Goal: Information Seeking & Learning: Learn about a topic

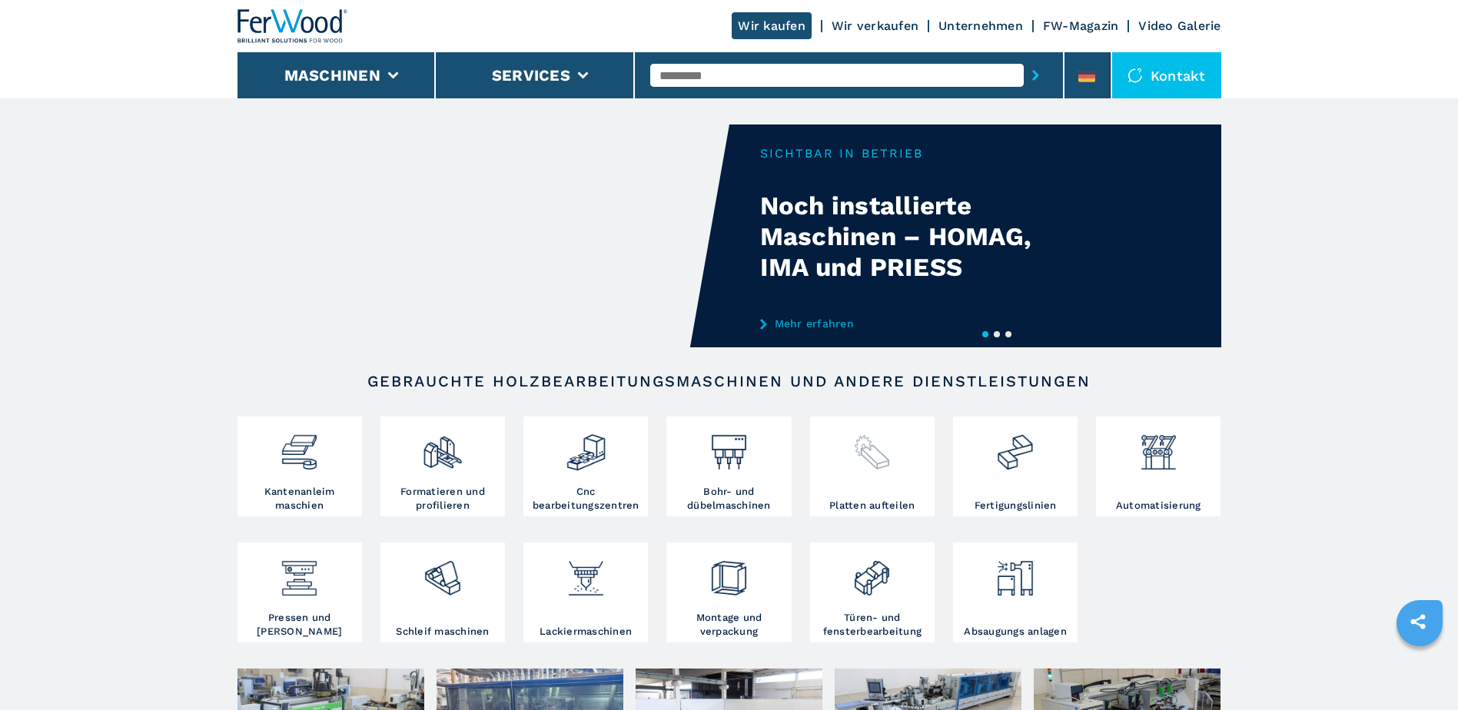
click at [874, 461] on img at bounding box center [871, 446] width 41 height 52
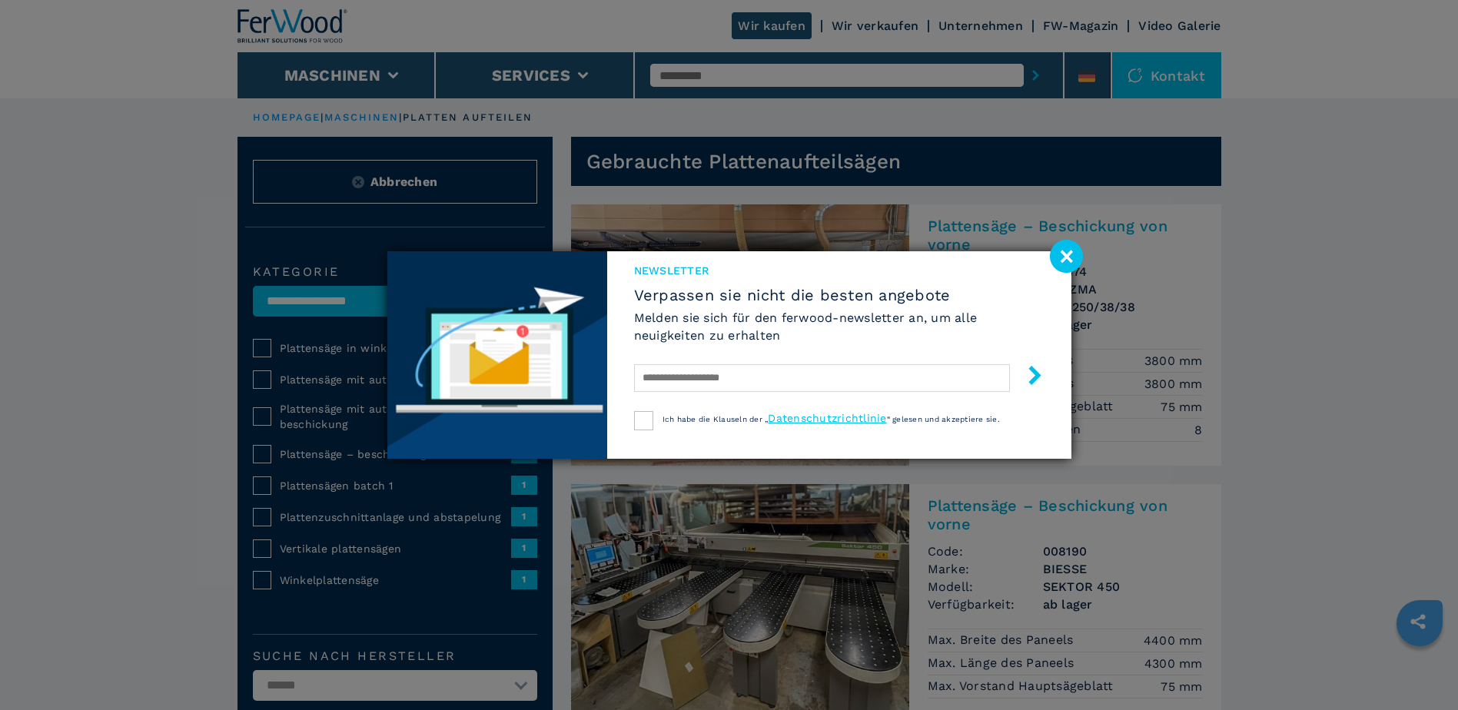
click at [1069, 254] on image at bounding box center [1066, 256] width 33 height 33
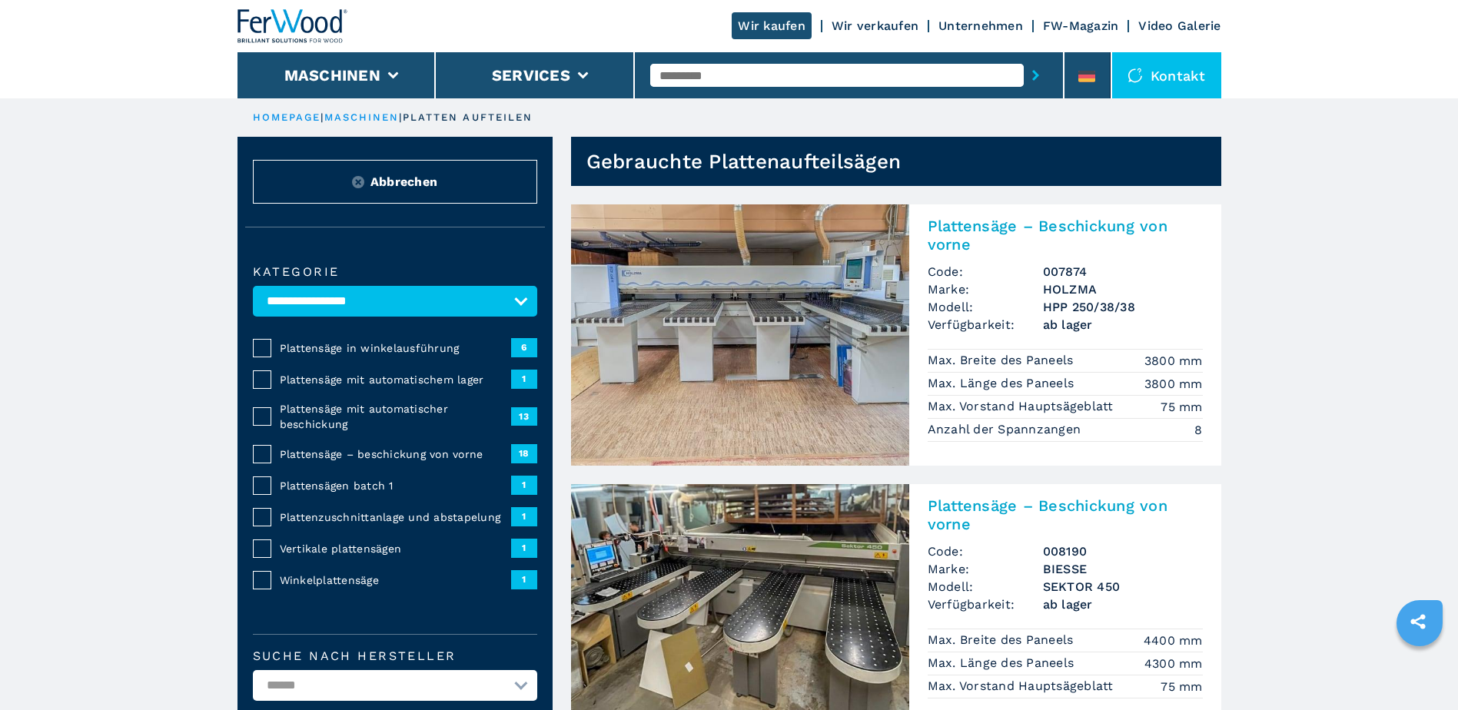
click at [330, 405] on span "Plattensäge mit automatischer beschickung" at bounding box center [395, 416] width 231 height 31
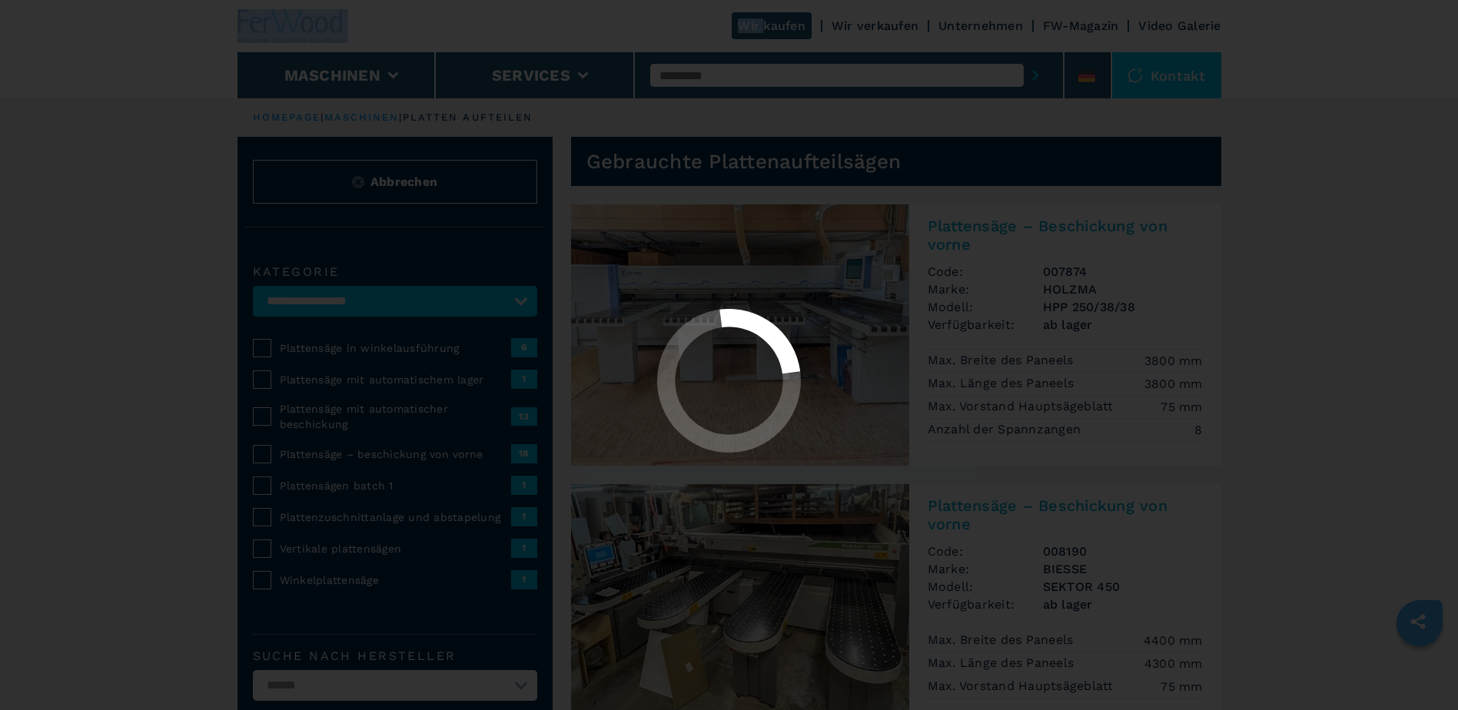
select select "**********"
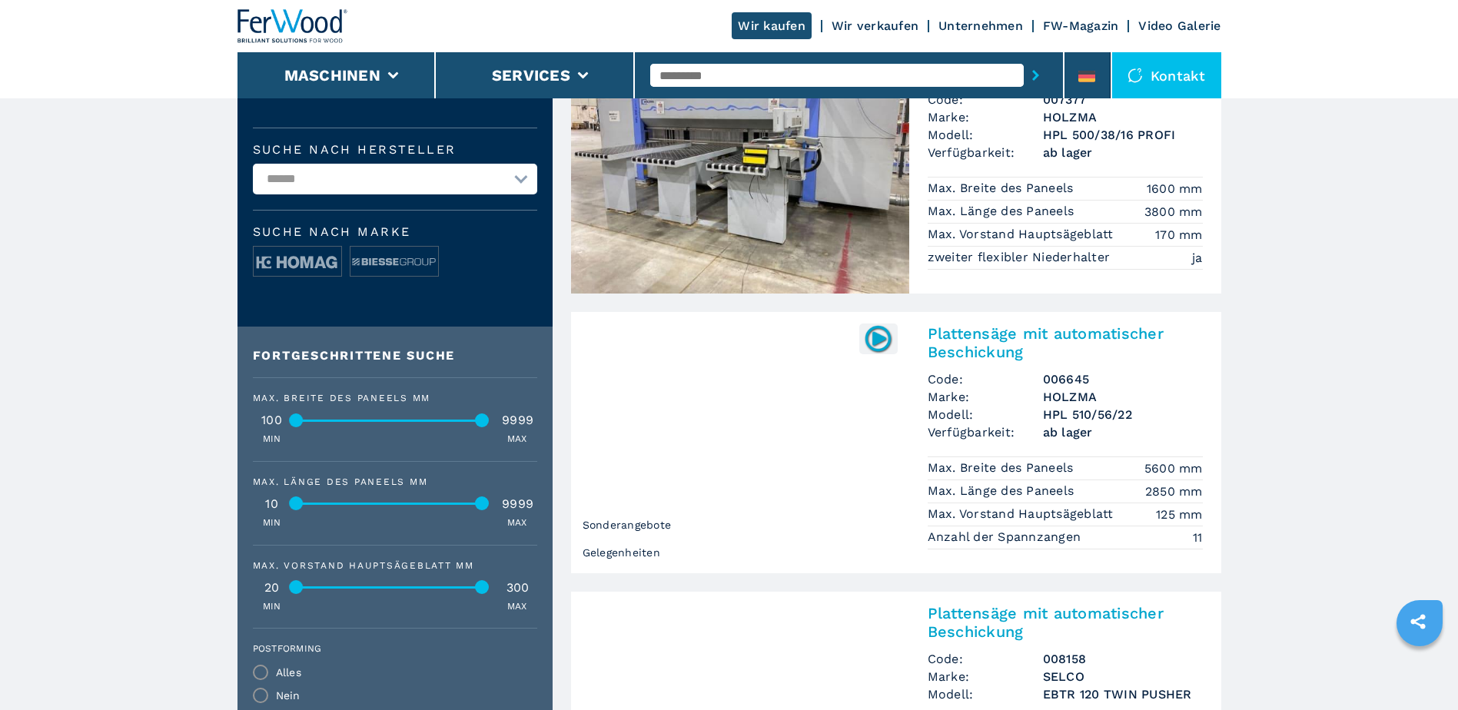
scroll to position [538, 0]
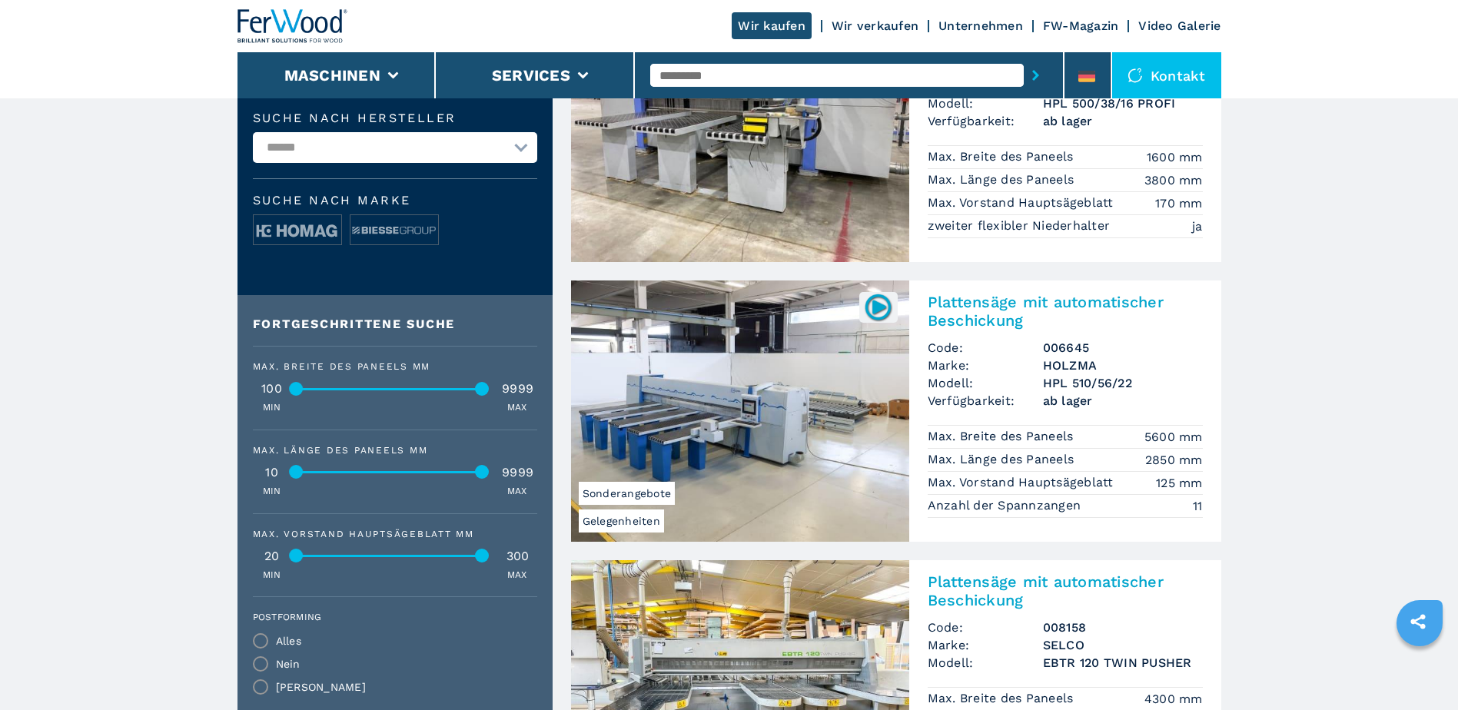
click at [773, 367] on img at bounding box center [740, 410] width 338 height 261
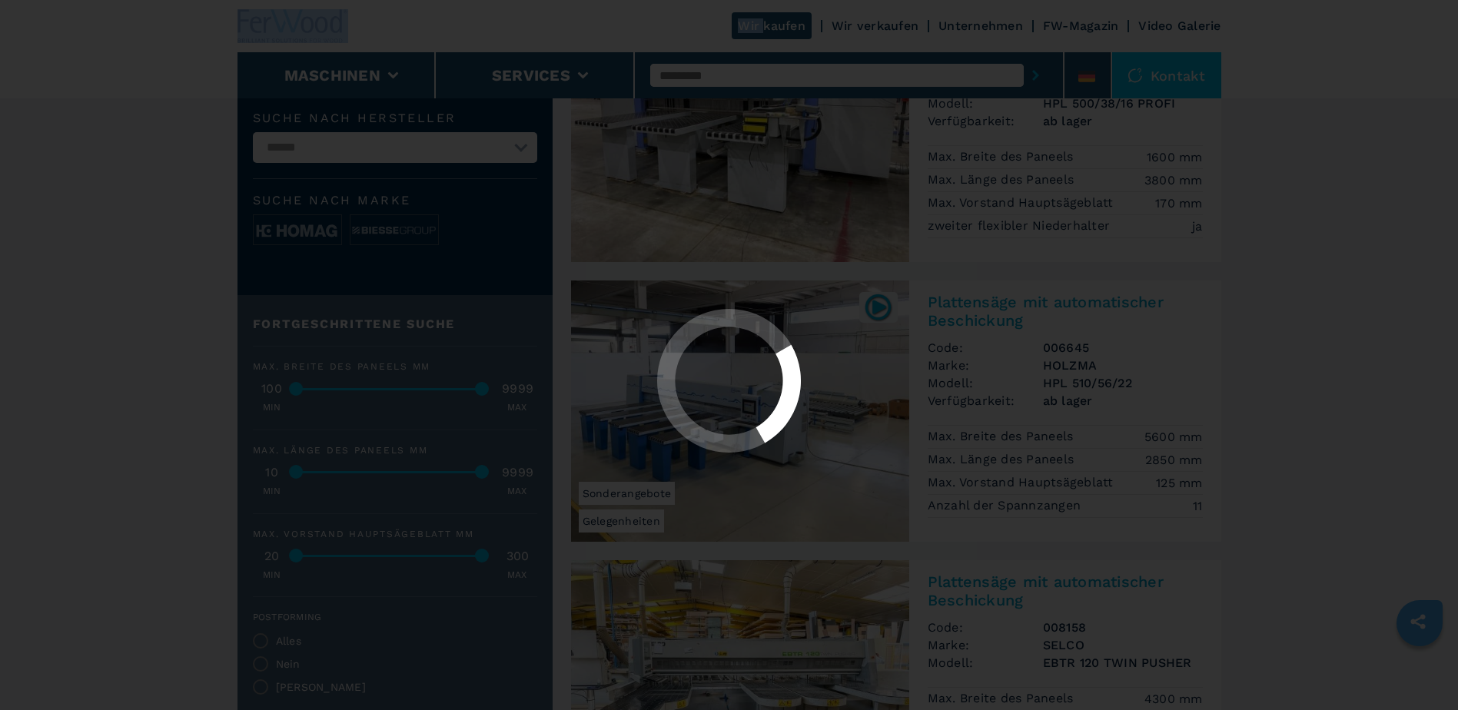
click at [773, 367] on icon at bounding box center [728, 380] width 143 height 143
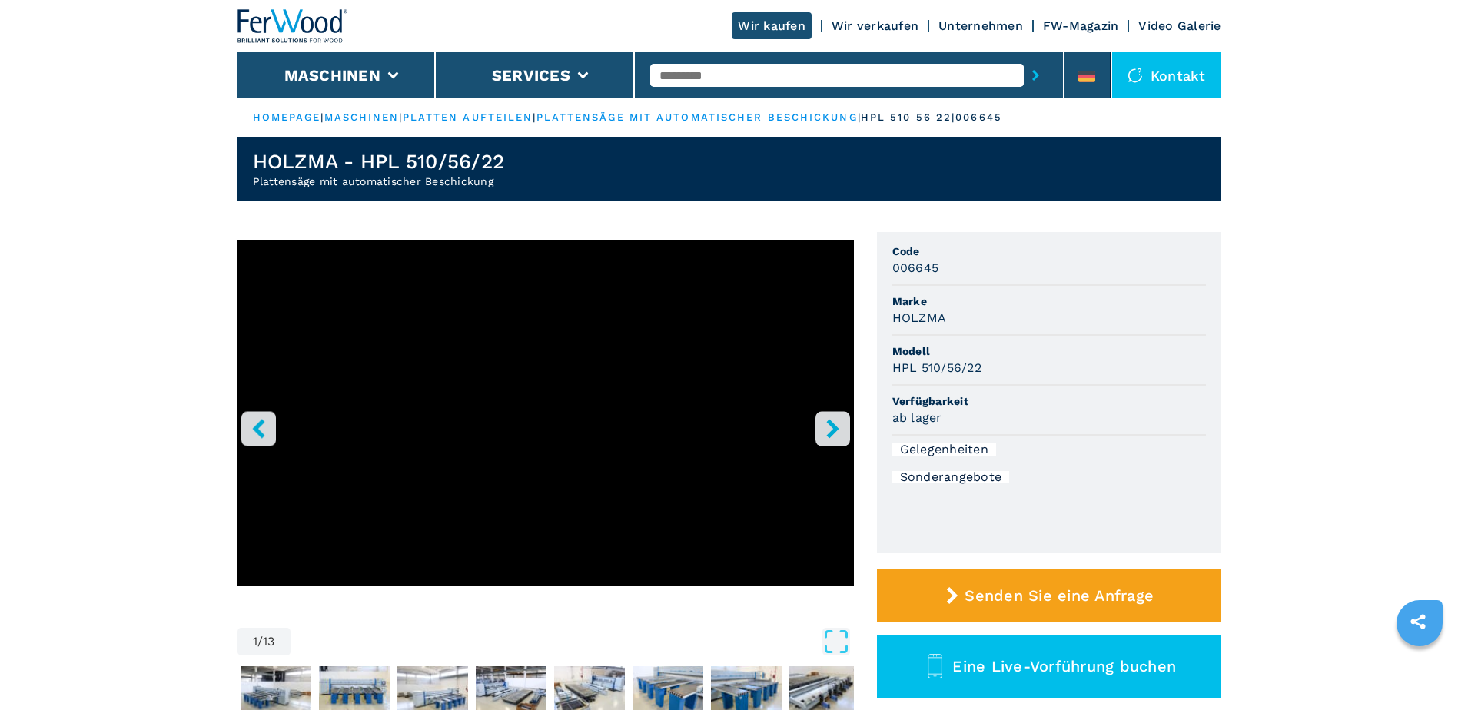
click at [830, 428] on icon "right-button" at bounding box center [832, 428] width 19 height 19
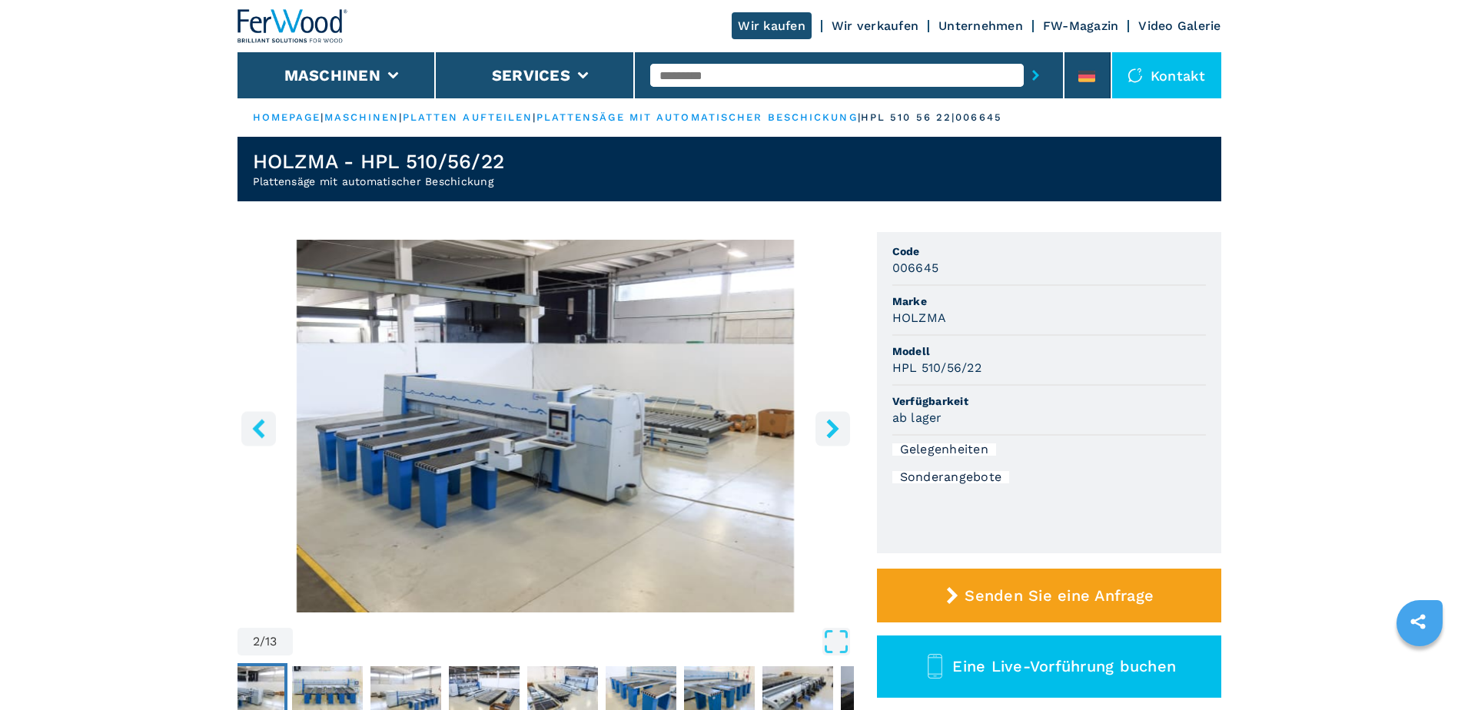
click at [830, 428] on icon "right-button" at bounding box center [832, 428] width 19 height 19
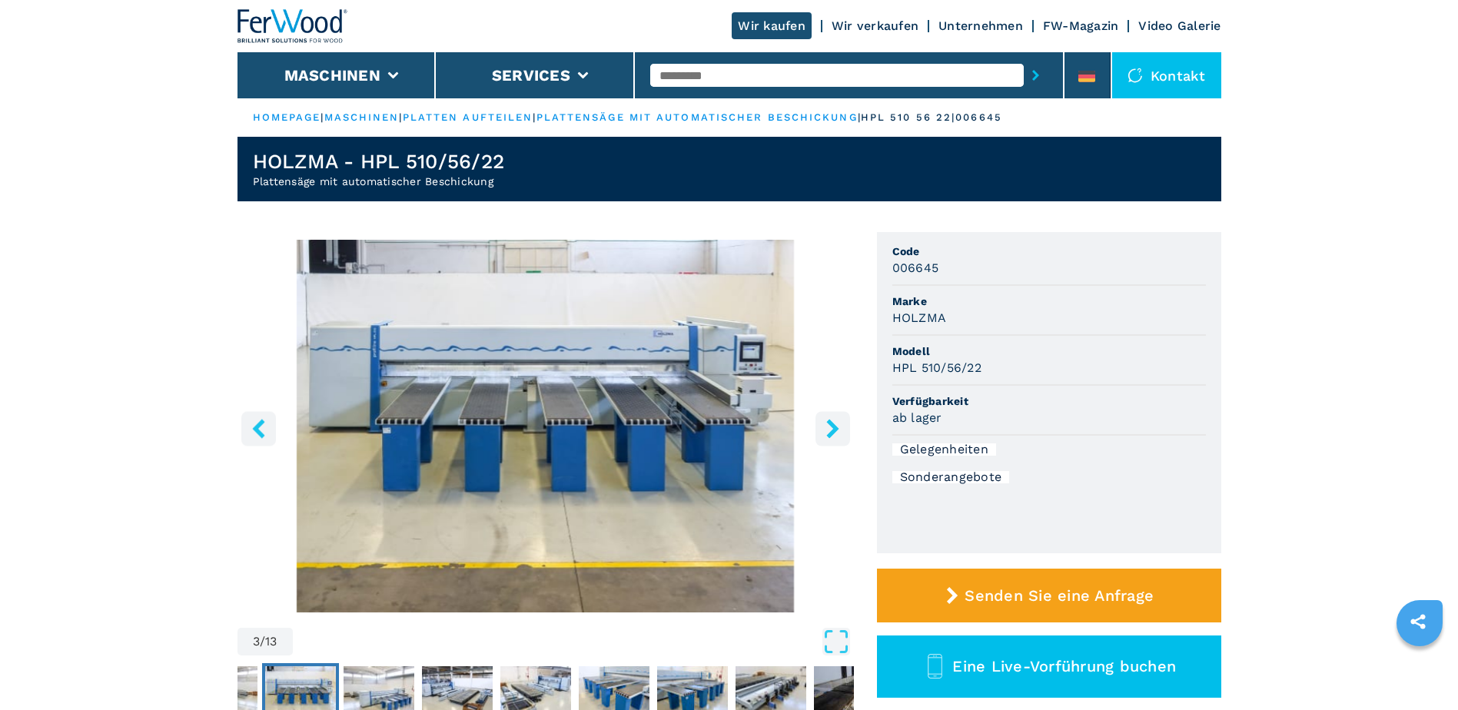
click at [830, 428] on icon "right-button" at bounding box center [832, 428] width 19 height 19
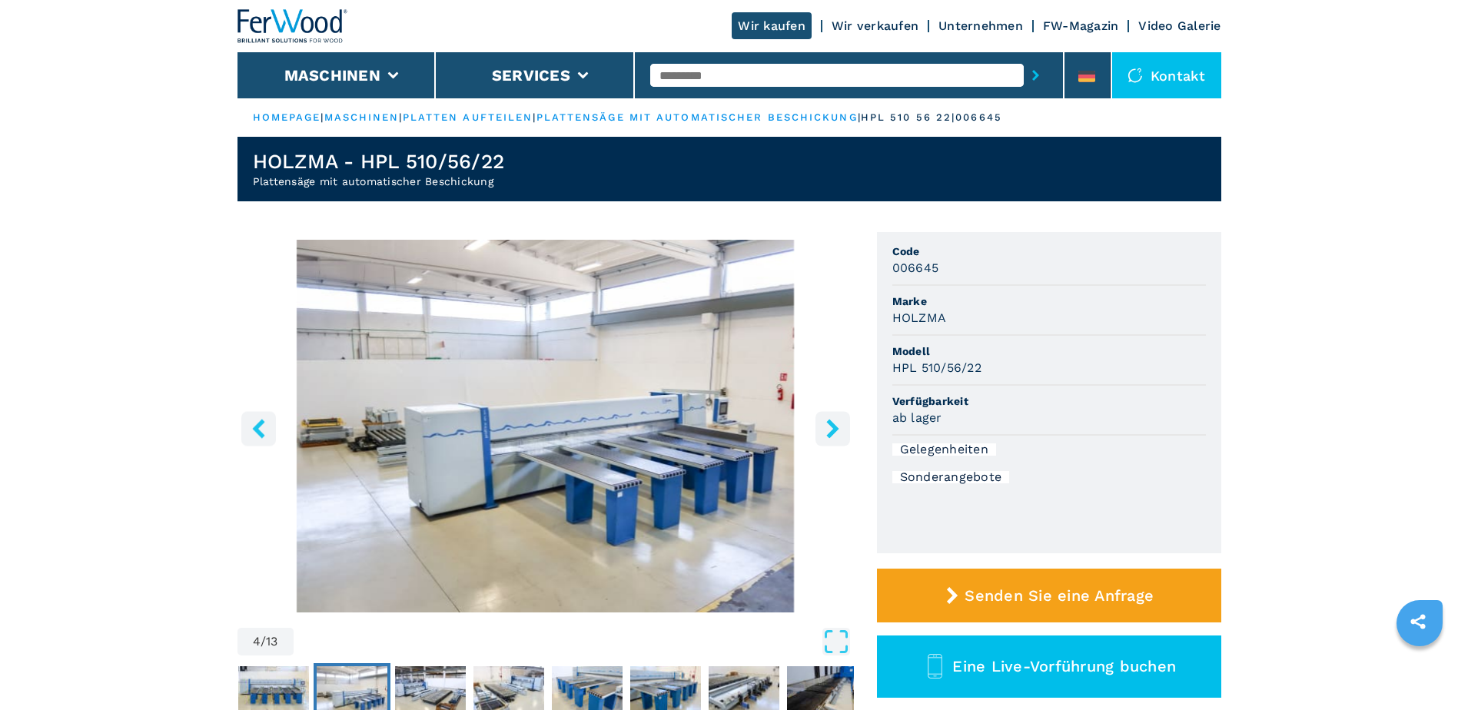
click at [830, 428] on icon "right-button" at bounding box center [832, 428] width 19 height 19
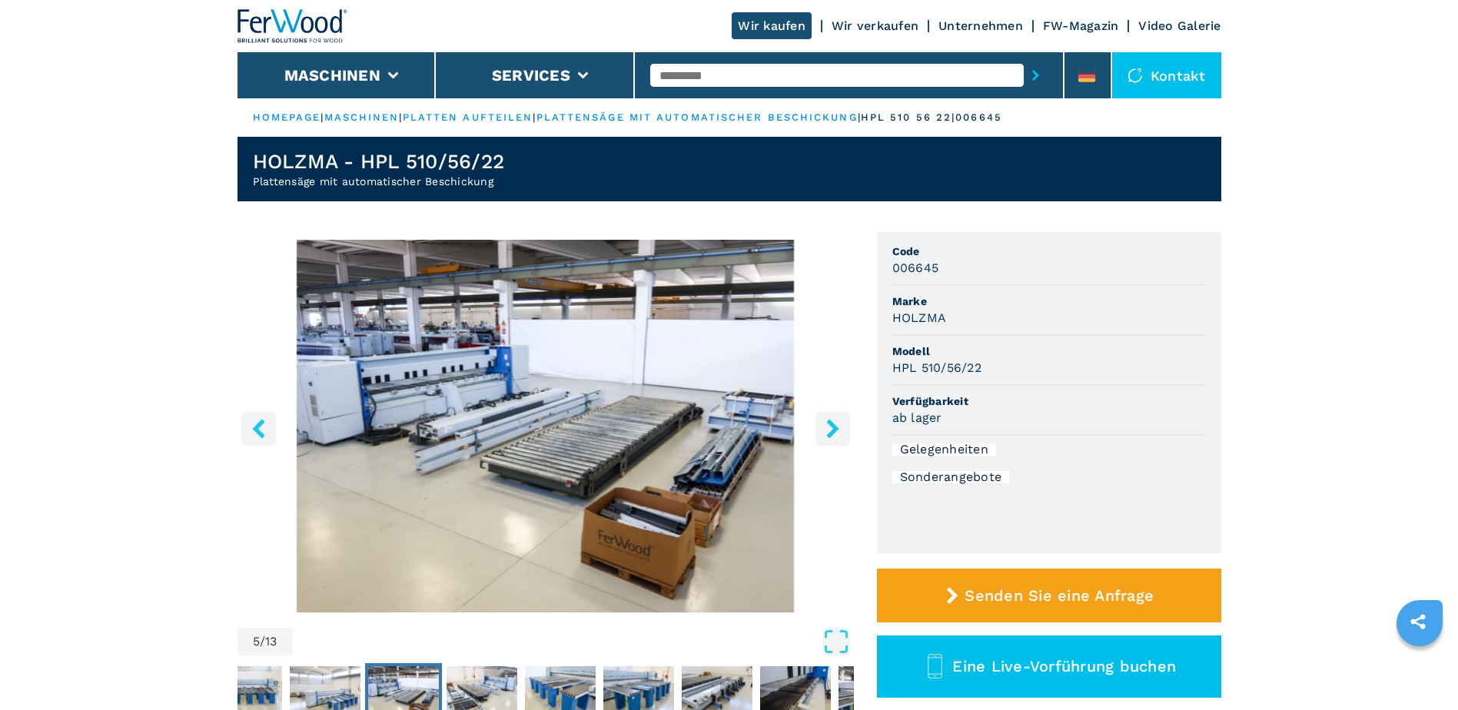
click at [830, 428] on icon "right-button" at bounding box center [832, 428] width 19 height 19
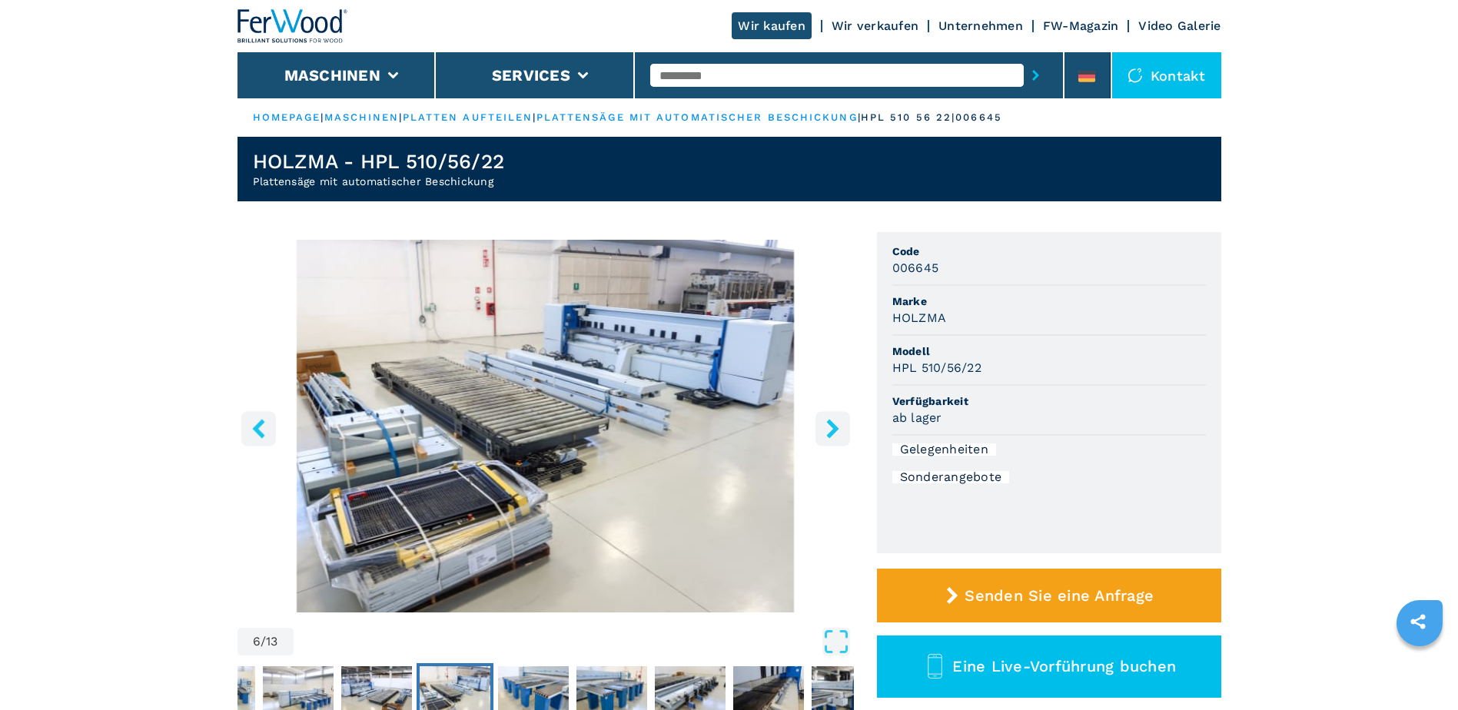
click at [830, 428] on icon "right-button" at bounding box center [832, 428] width 19 height 19
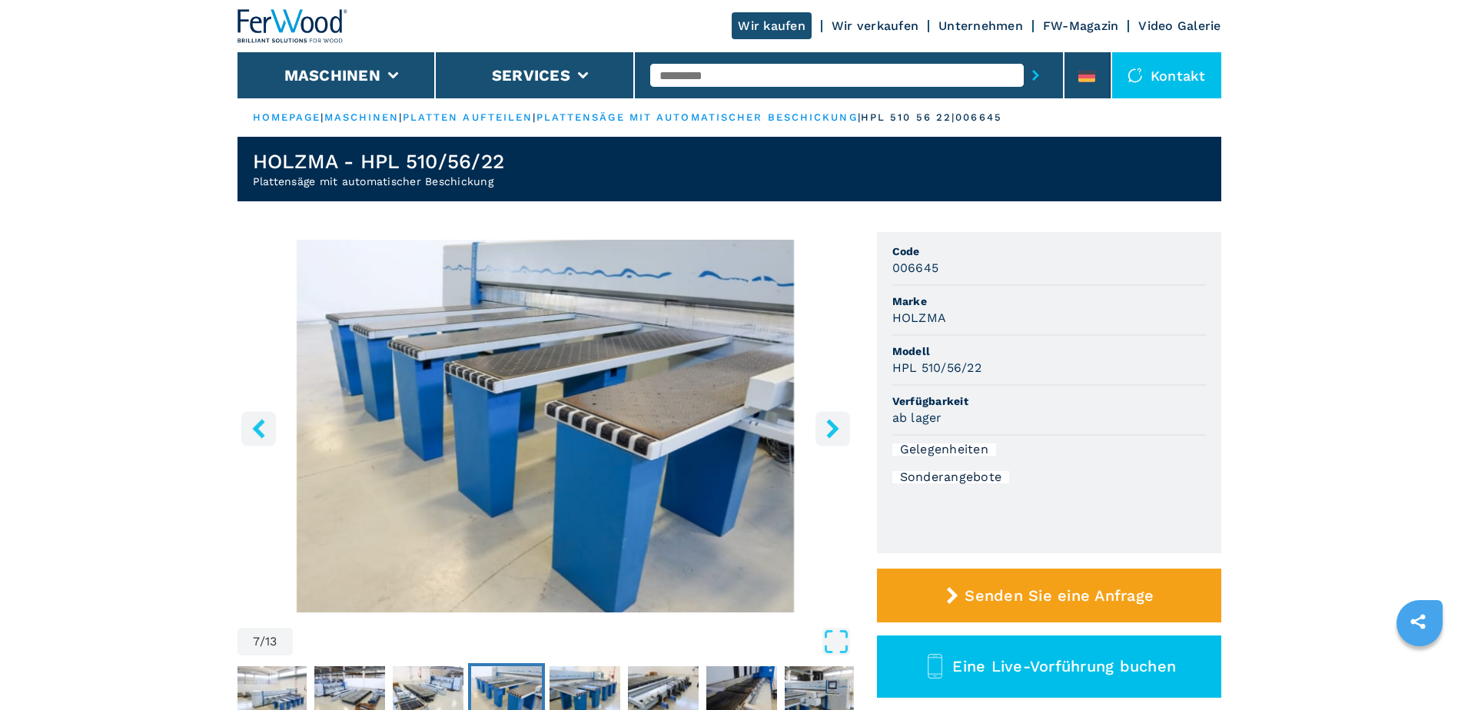
click at [830, 428] on icon "right-button" at bounding box center [832, 428] width 19 height 19
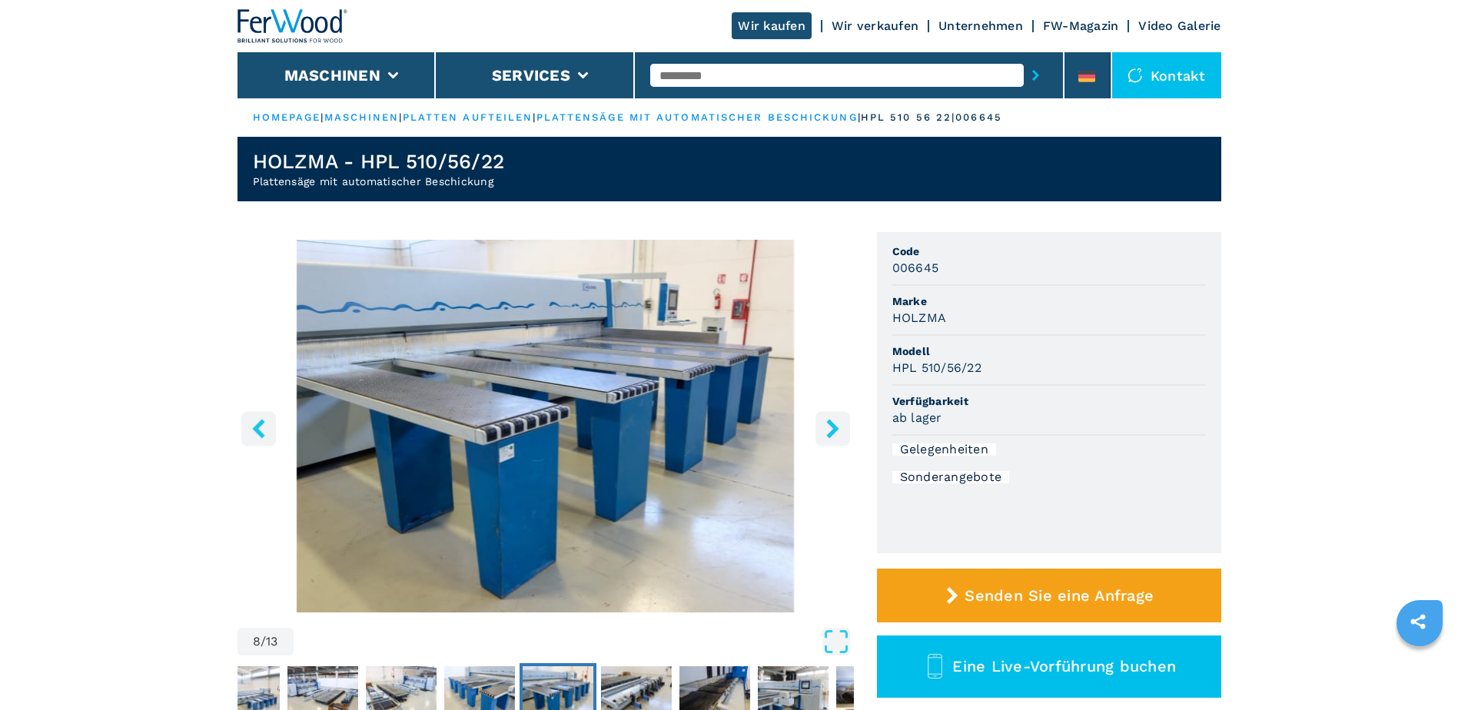
click at [830, 428] on icon "right-button" at bounding box center [832, 428] width 19 height 19
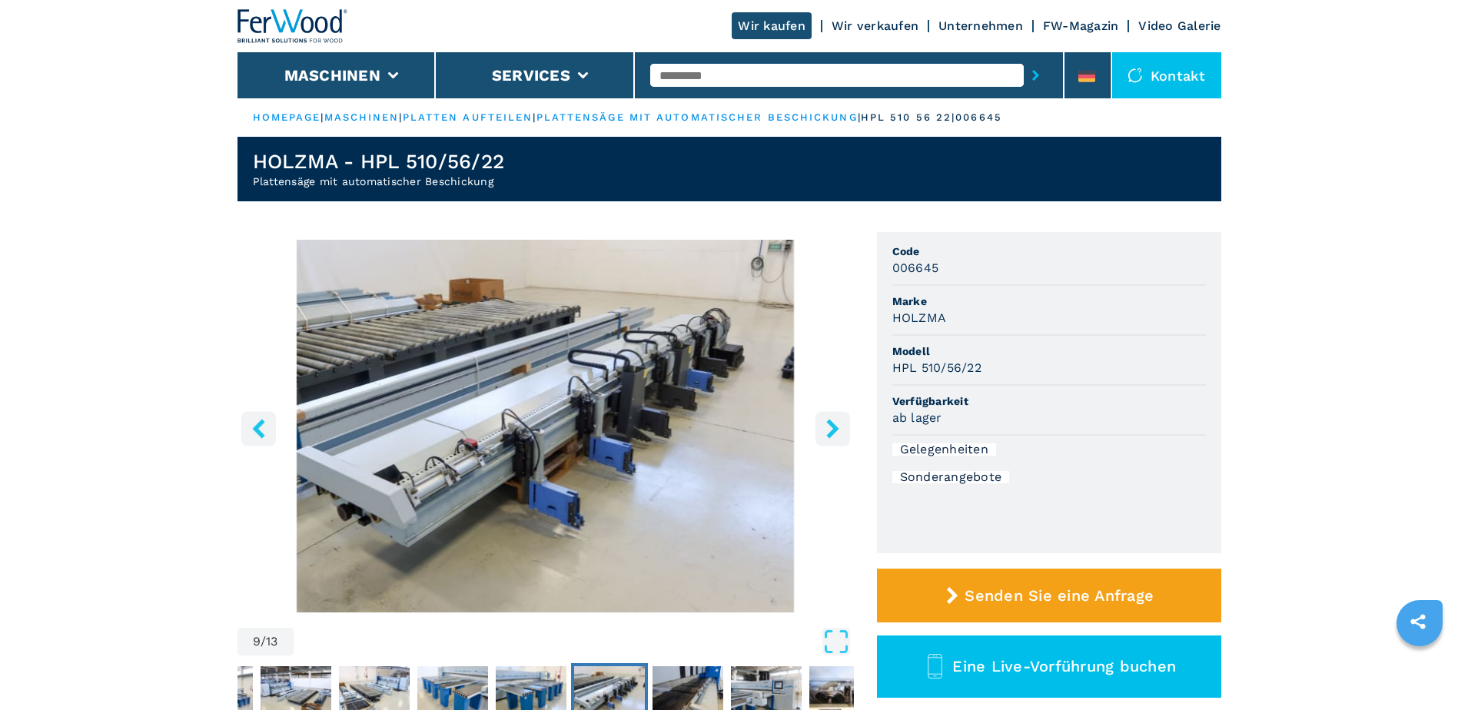
click at [830, 428] on icon "right-button" at bounding box center [832, 428] width 19 height 19
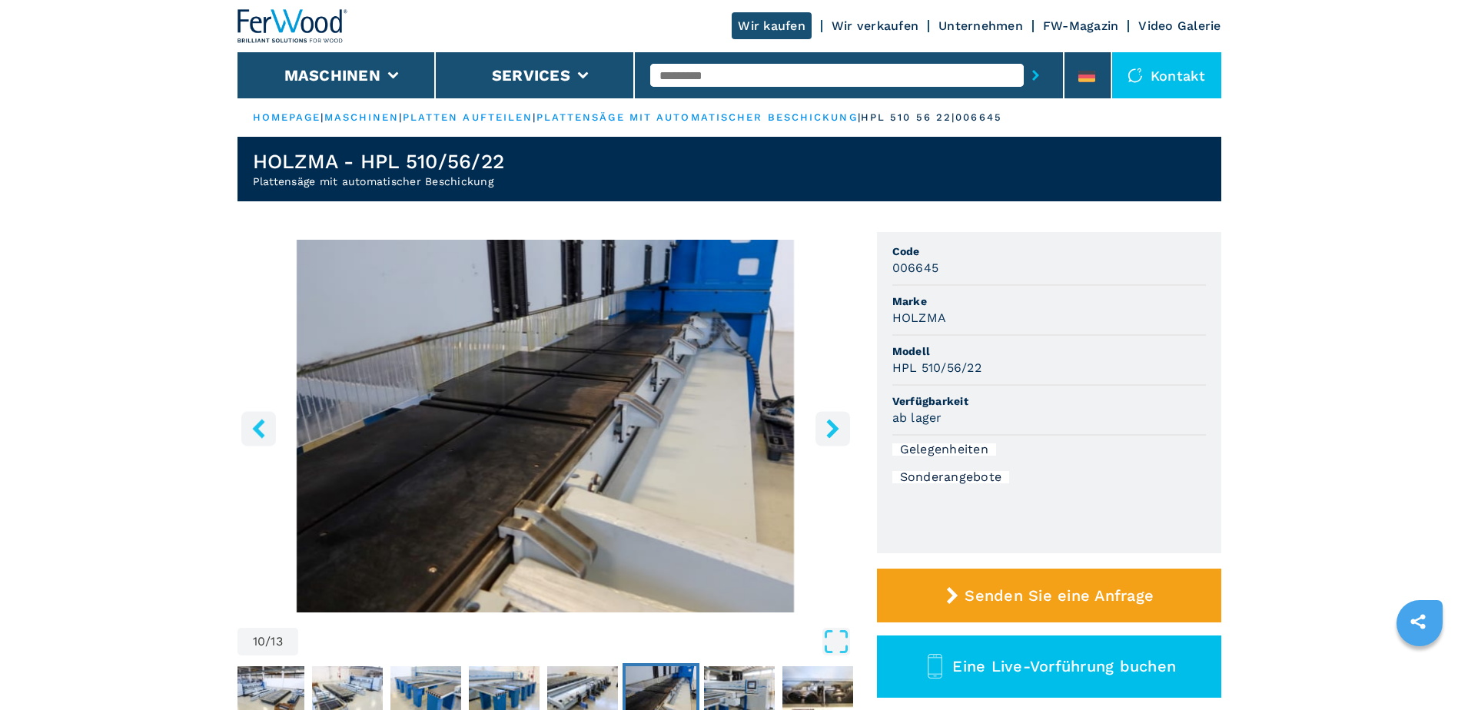
click at [830, 428] on icon "right-button" at bounding box center [832, 428] width 19 height 19
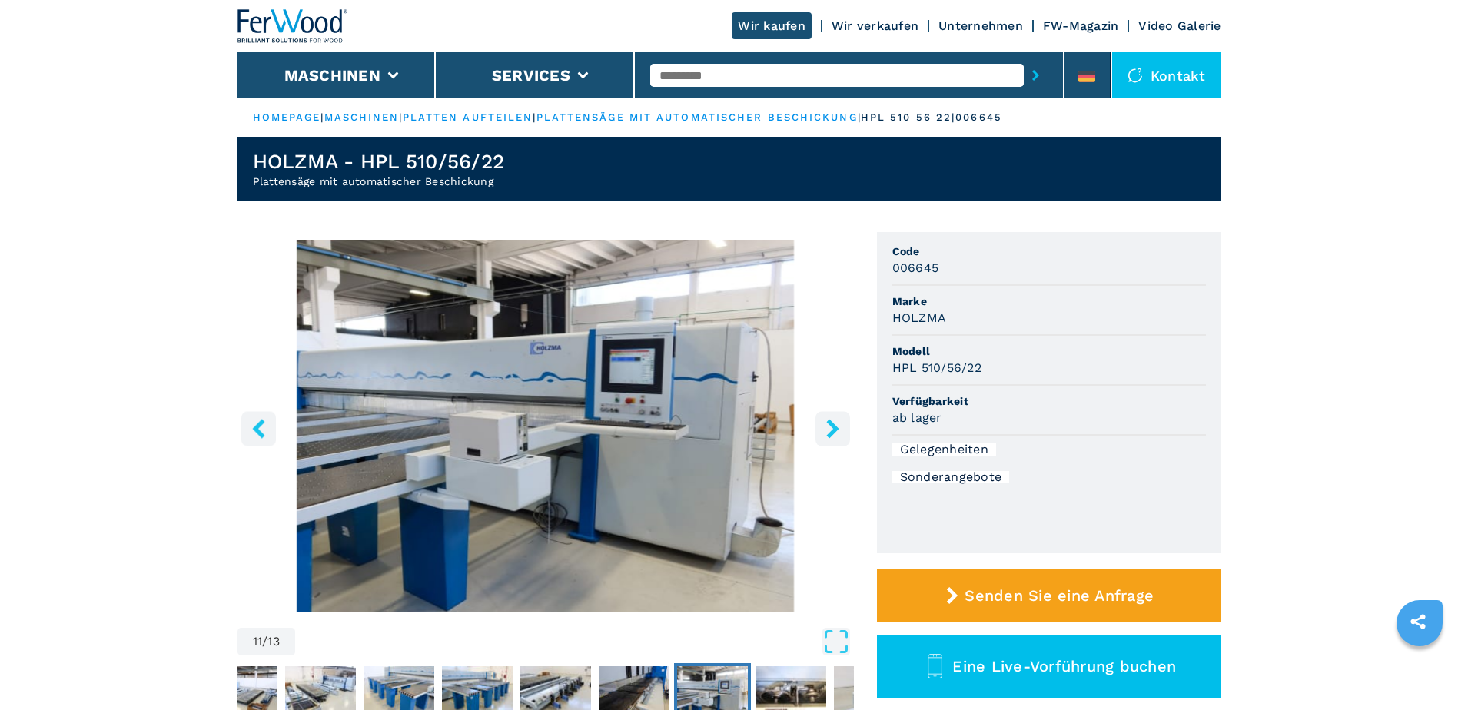
click at [830, 428] on icon "right-button" at bounding box center [832, 428] width 19 height 19
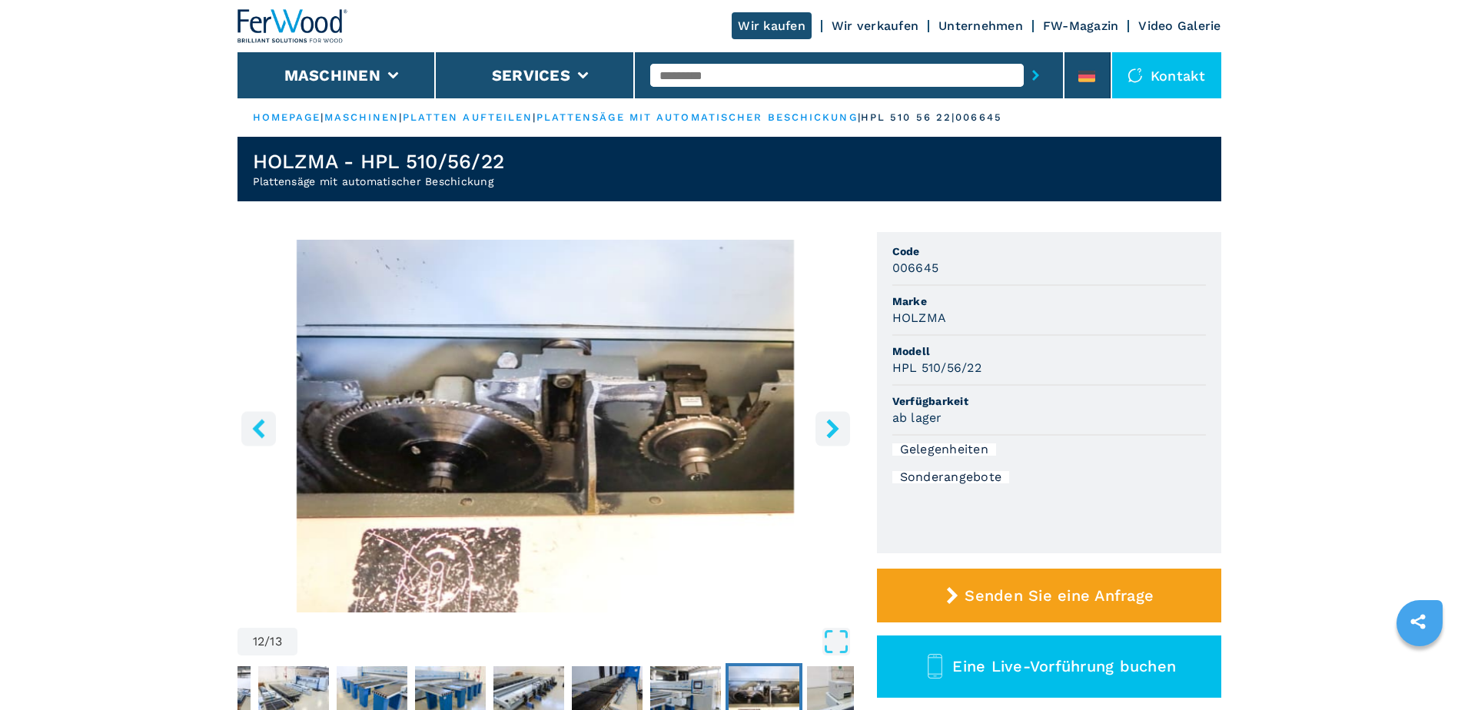
click at [830, 428] on icon "right-button" at bounding box center [832, 428] width 19 height 19
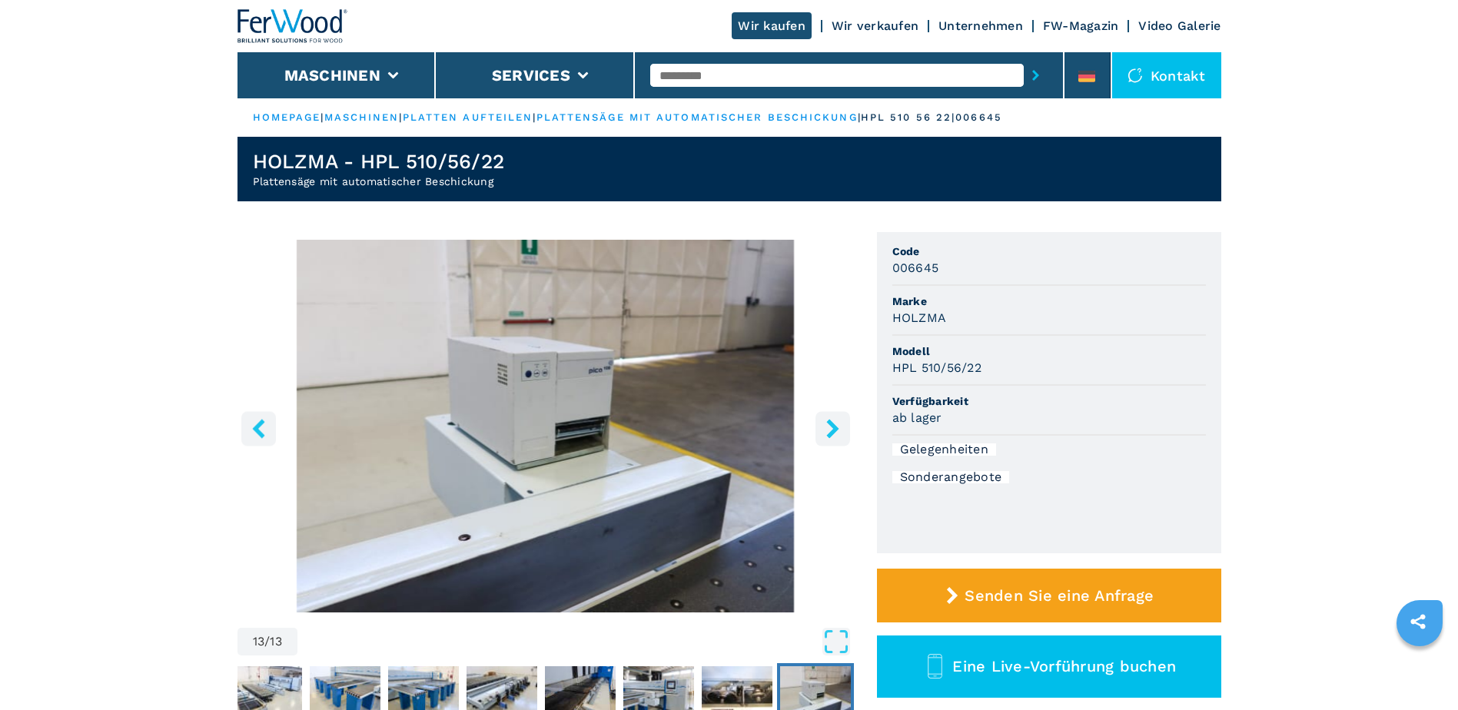
click at [830, 428] on icon "right-button" at bounding box center [832, 428] width 19 height 19
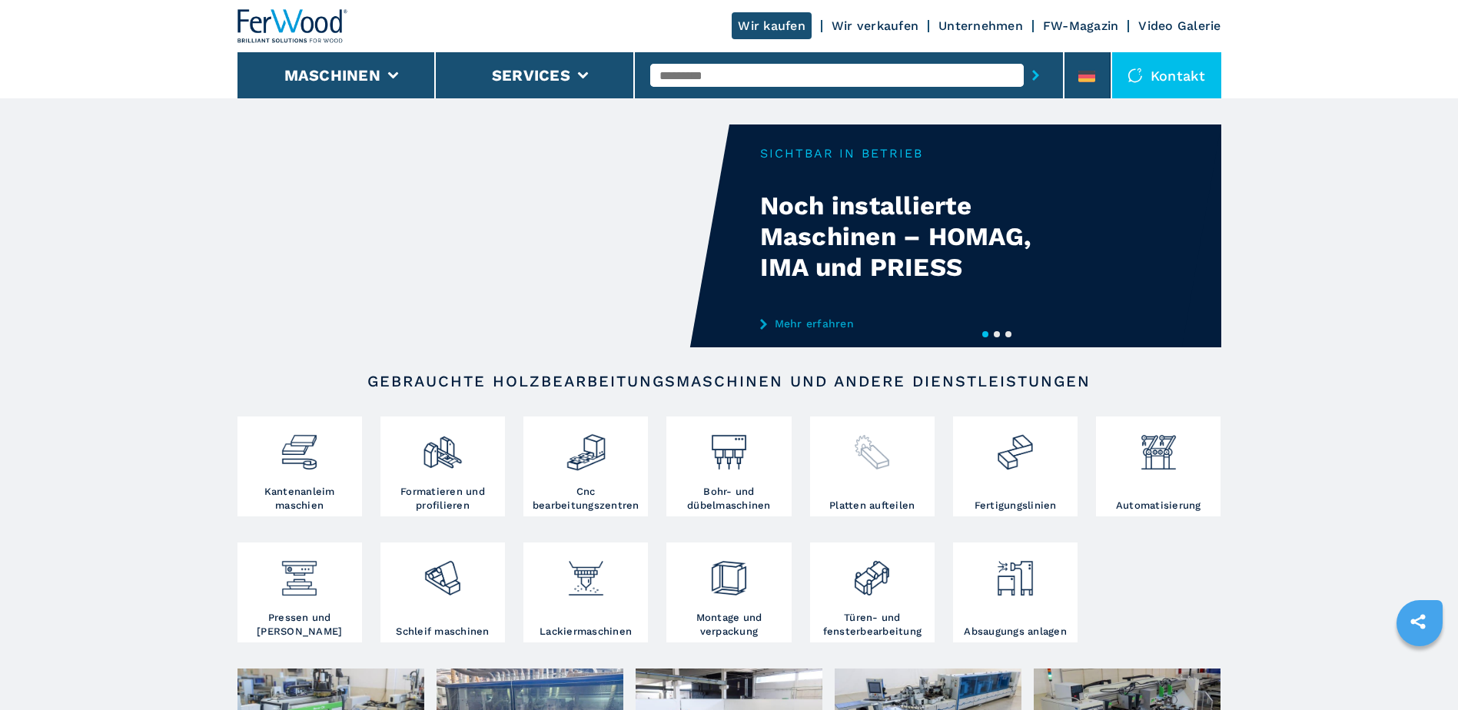
click at [885, 478] on div at bounding box center [872, 459] width 117 height 78
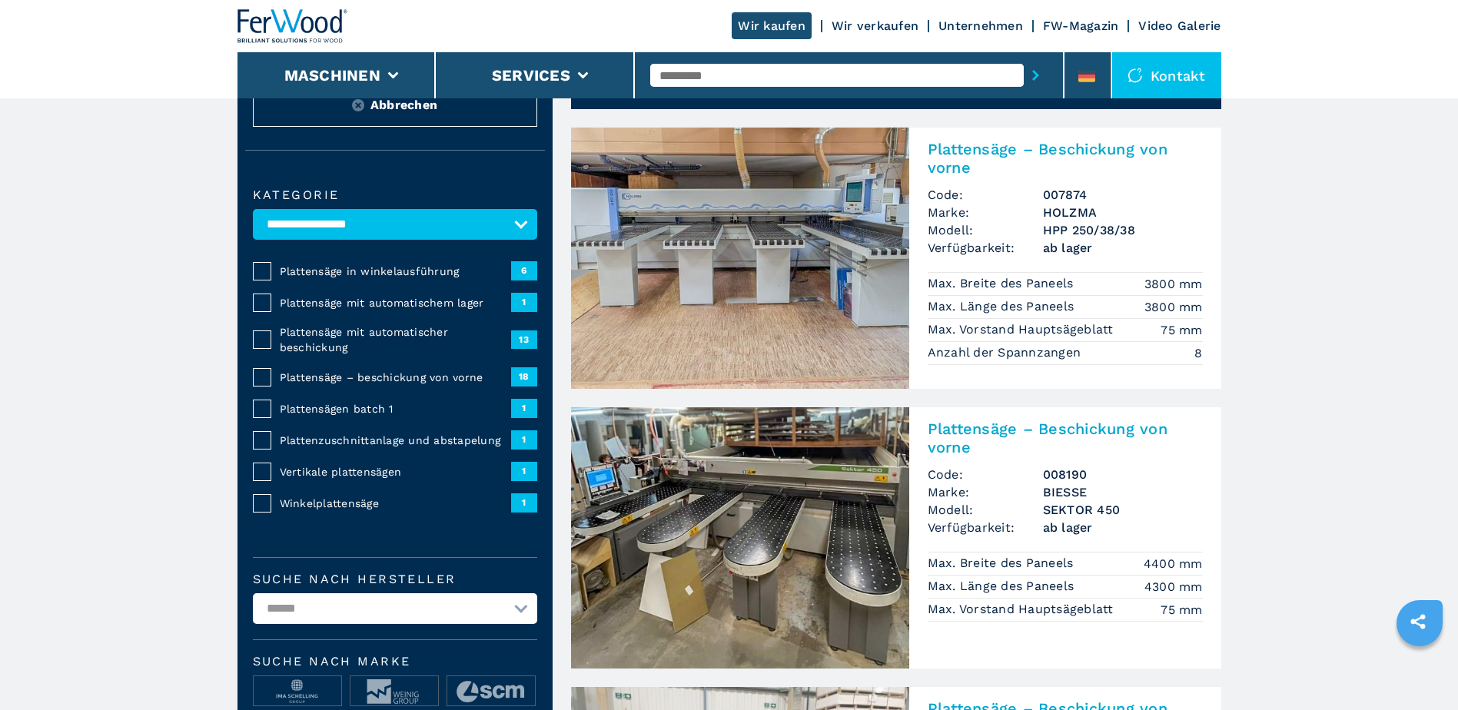
scroll to position [154, 0]
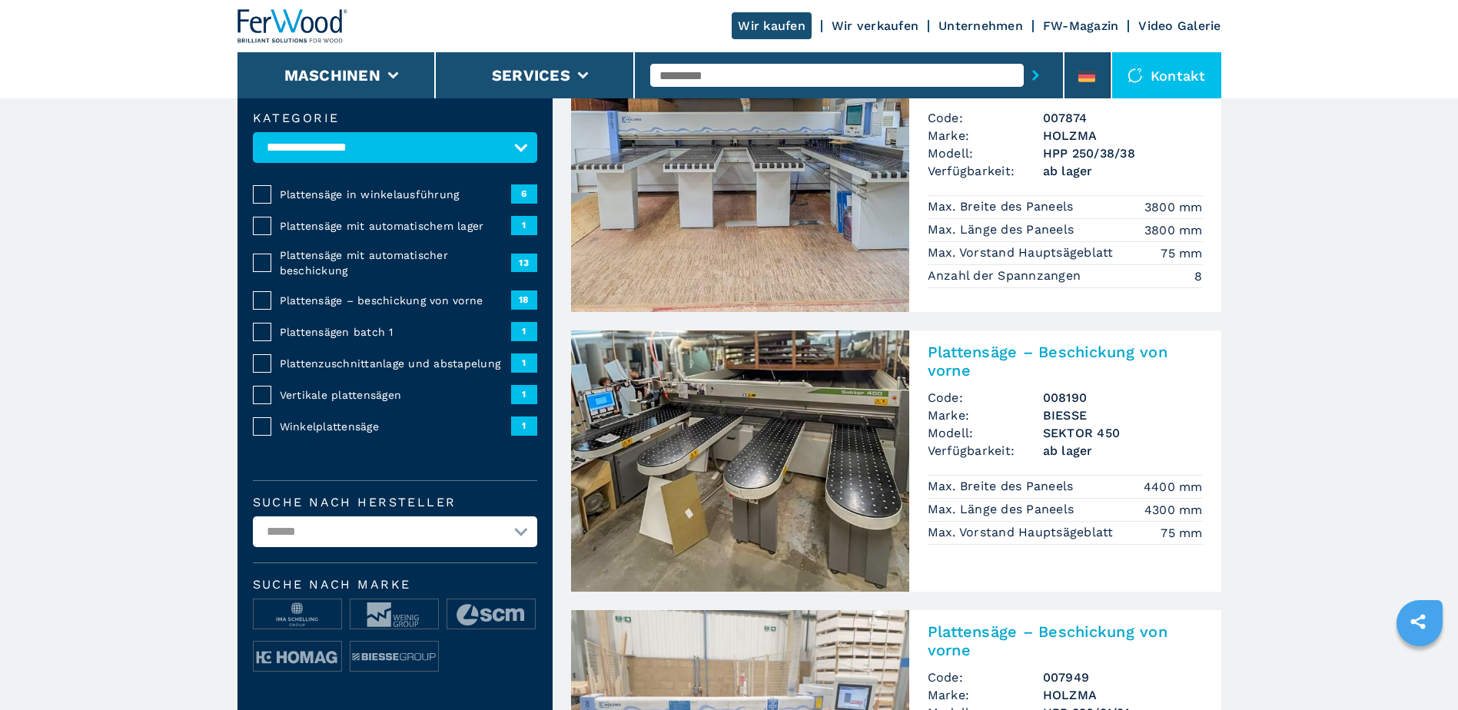
click at [522, 260] on span "13" at bounding box center [524, 263] width 26 height 18
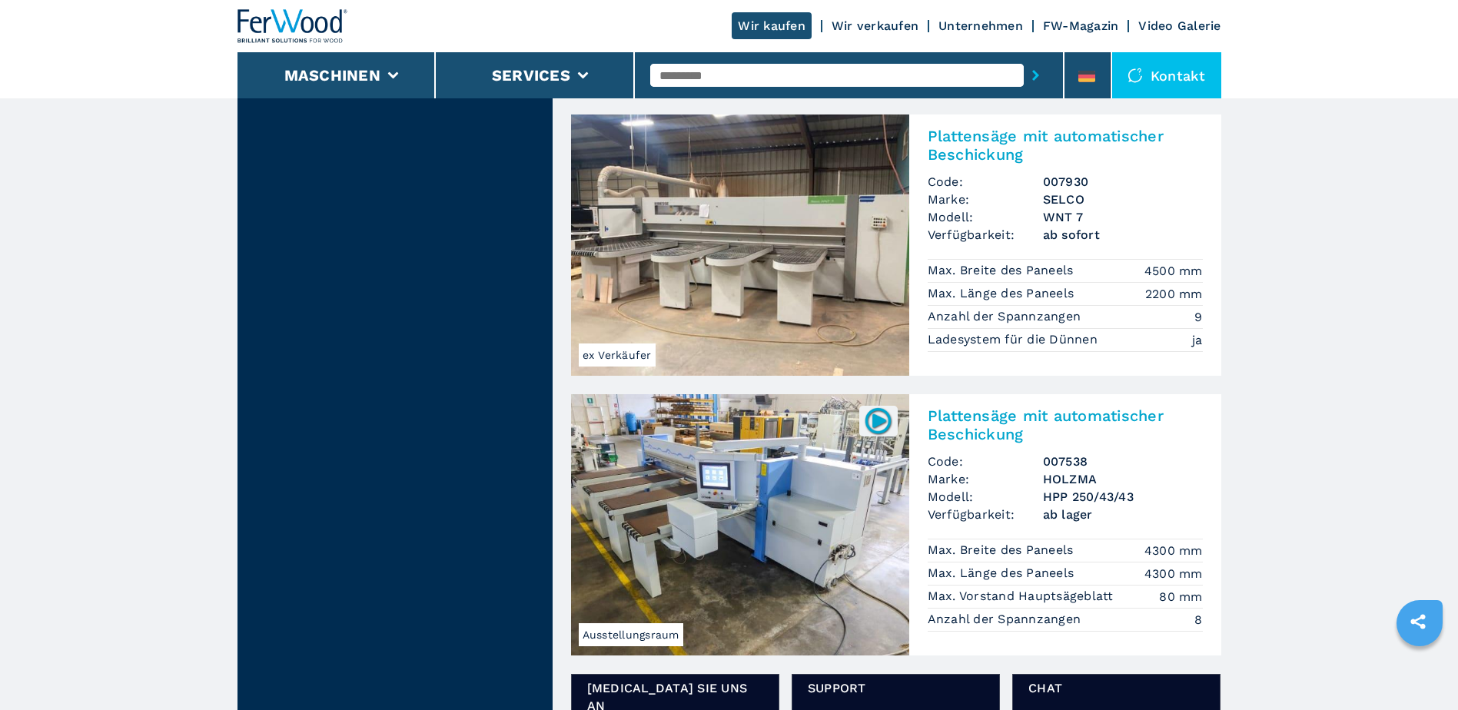
scroll to position [2045, 0]
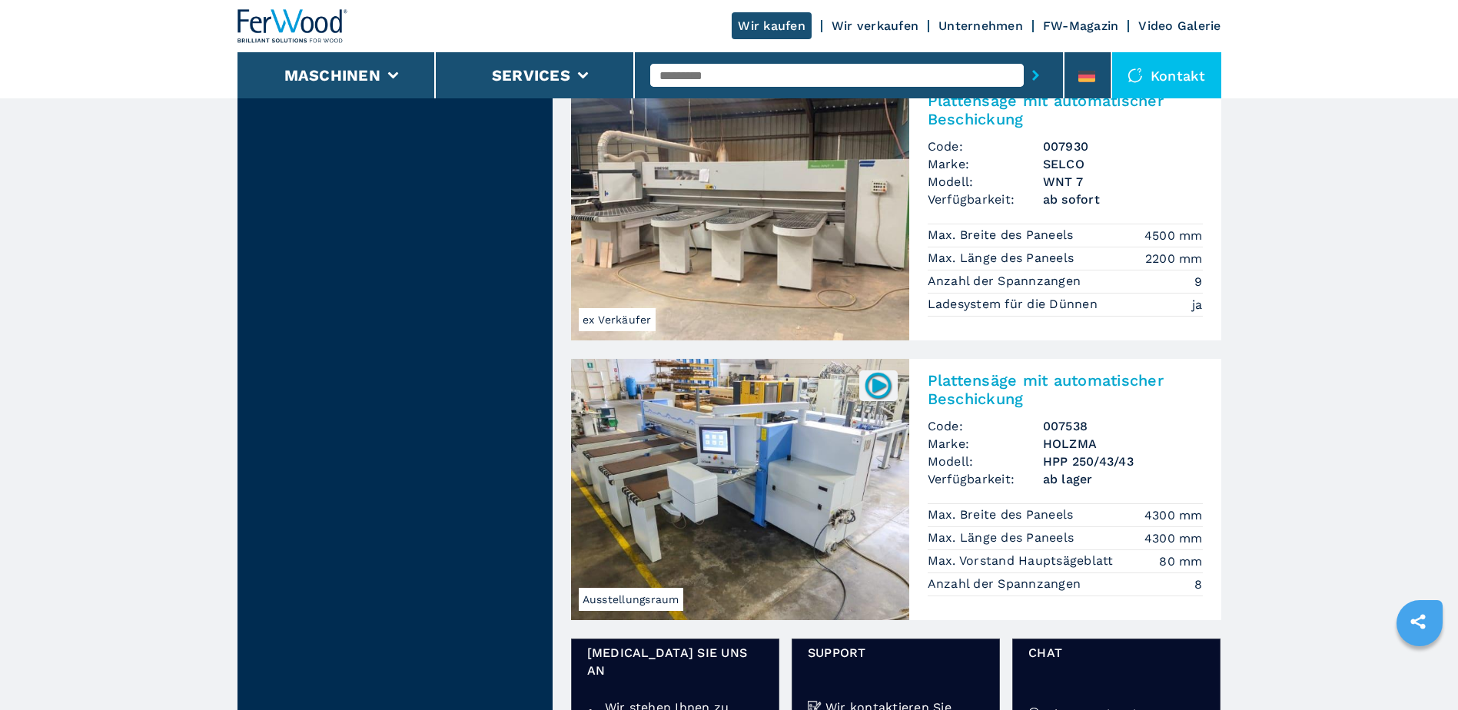
click at [935, 386] on h2 "Plattensäge mit automatischer Beschickung" at bounding box center [1064, 389] width 275 height 37
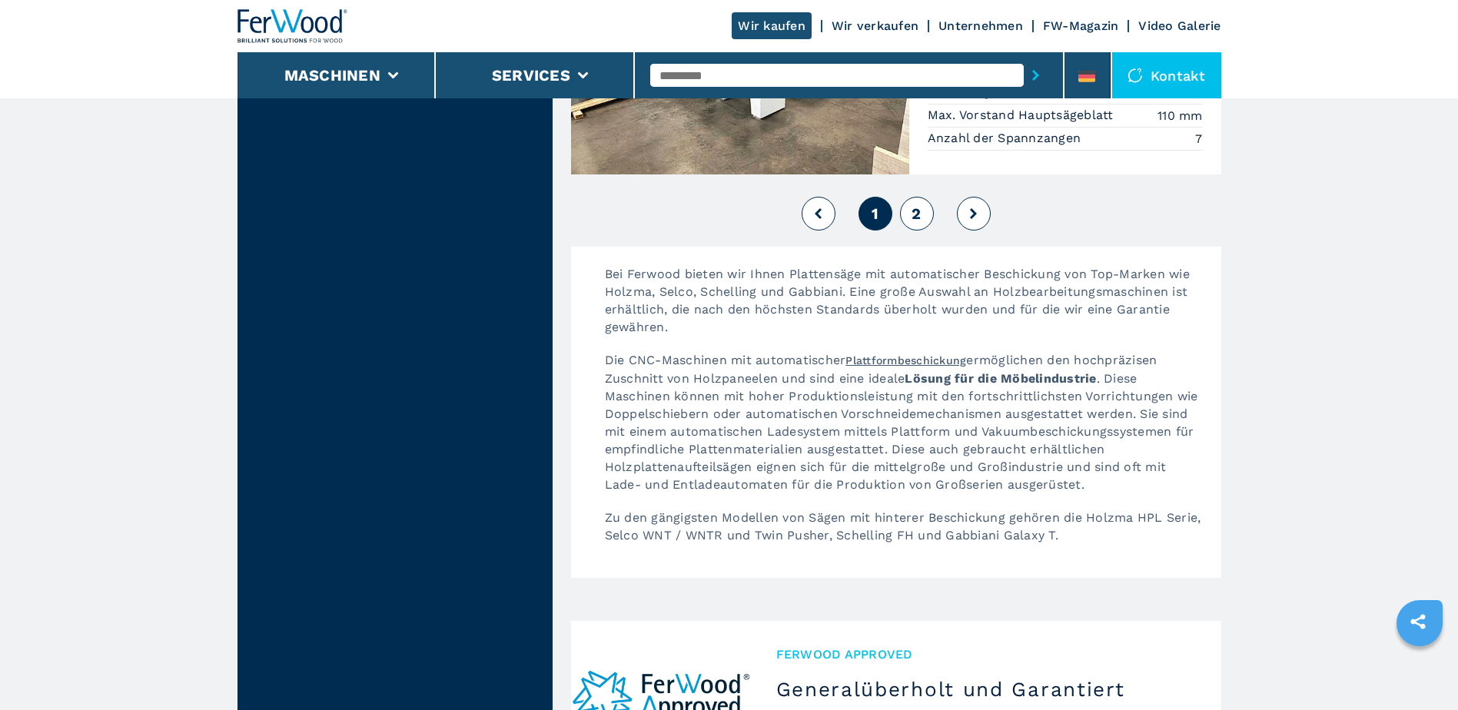
scroll to position [3842, 0]
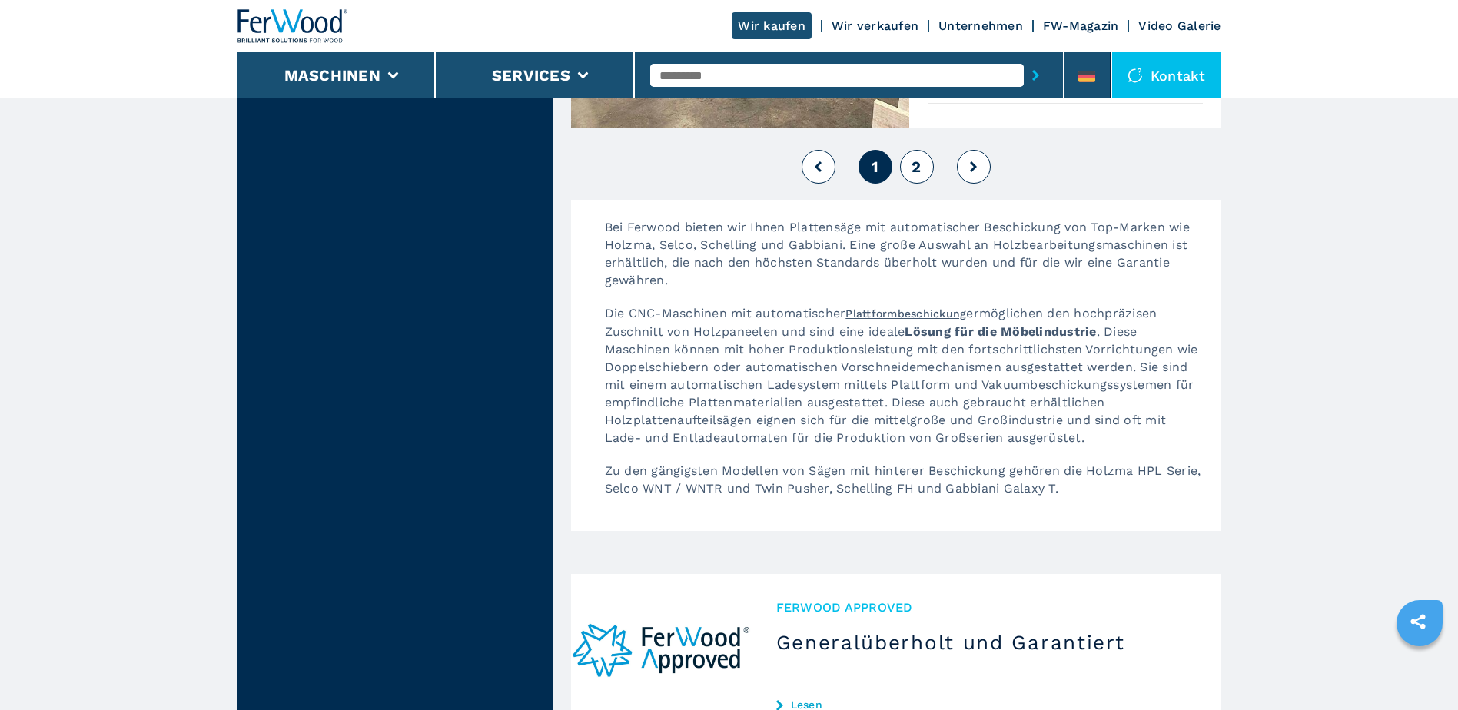
click at [919, 158] on span "2" at bounding box center [915, 167] width 9 height 18
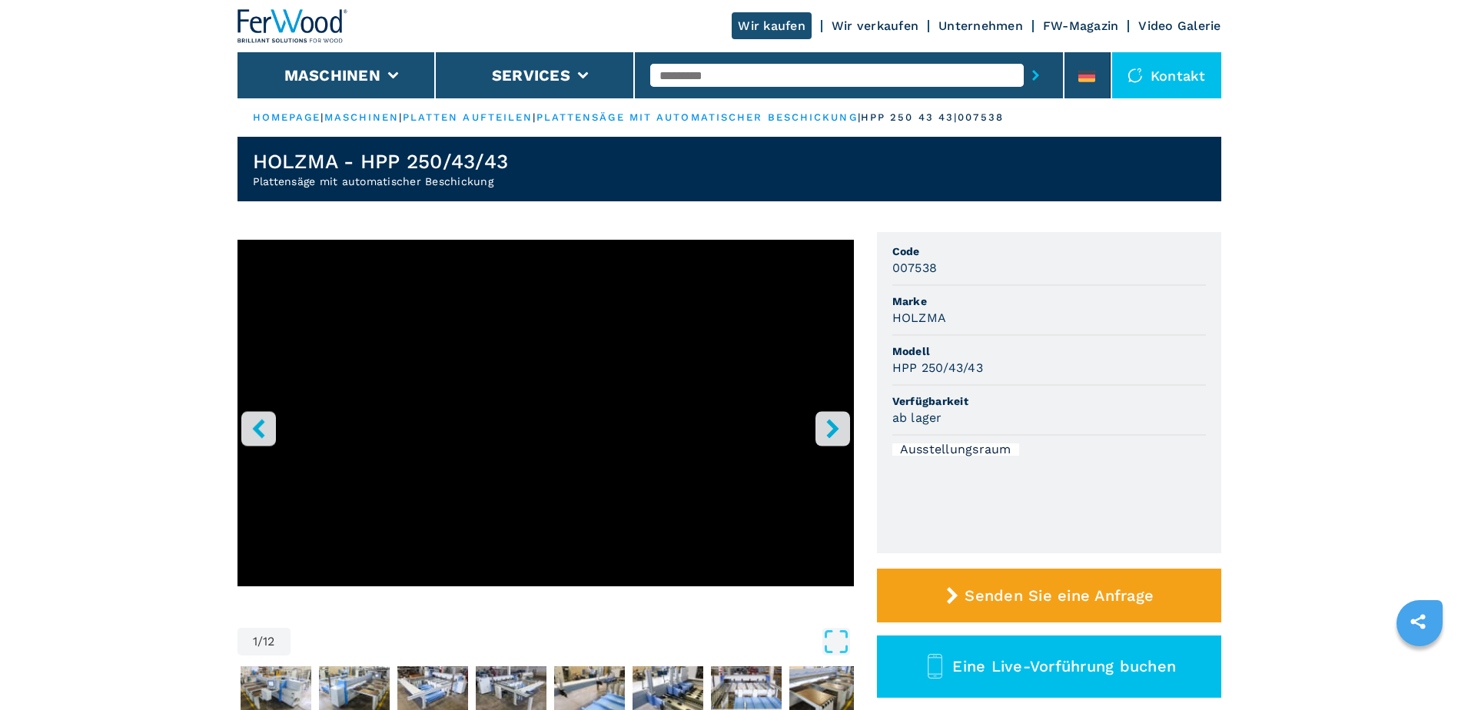
click at [821, 432] on button "right-button" at bounding box center [832, 428] width 35 height 35
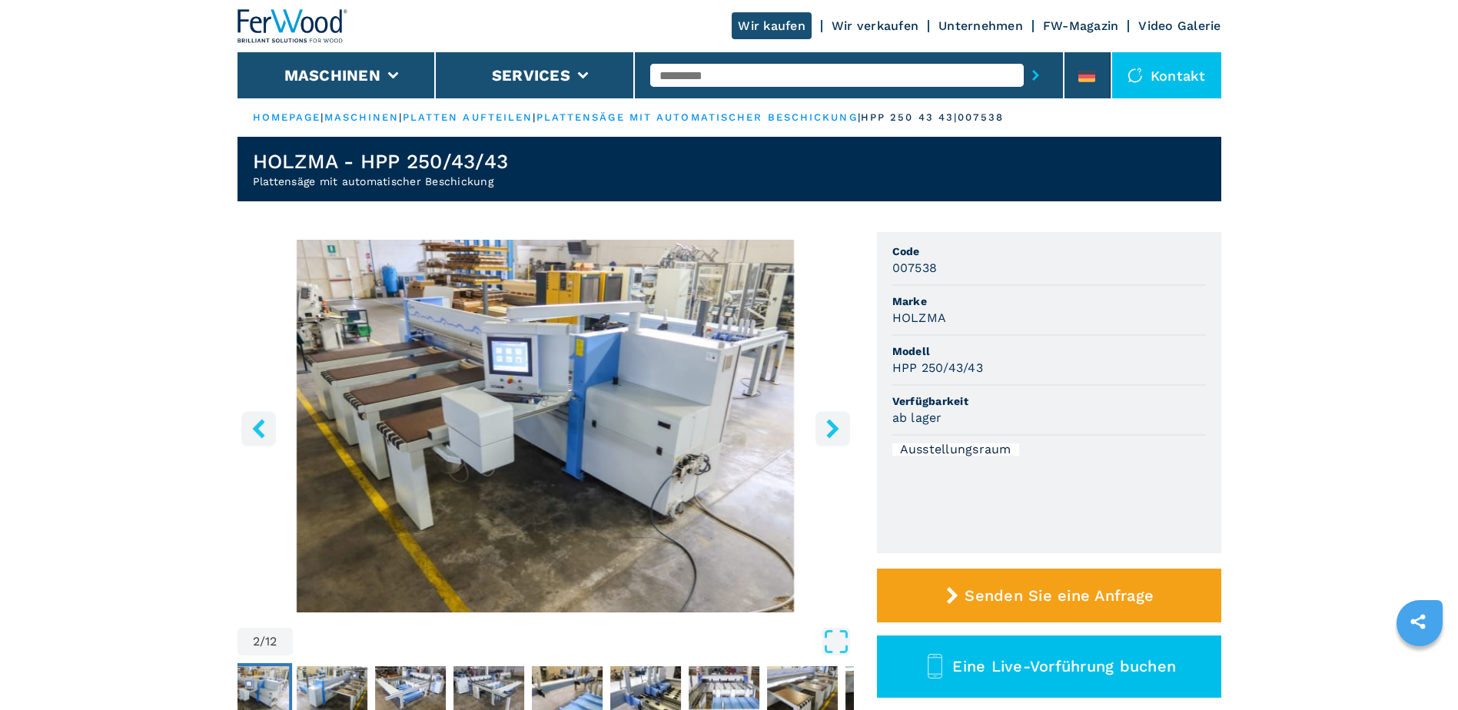
click at [821, 432] on button "right-button" at bounding box center [832, 428] width 35 height 35
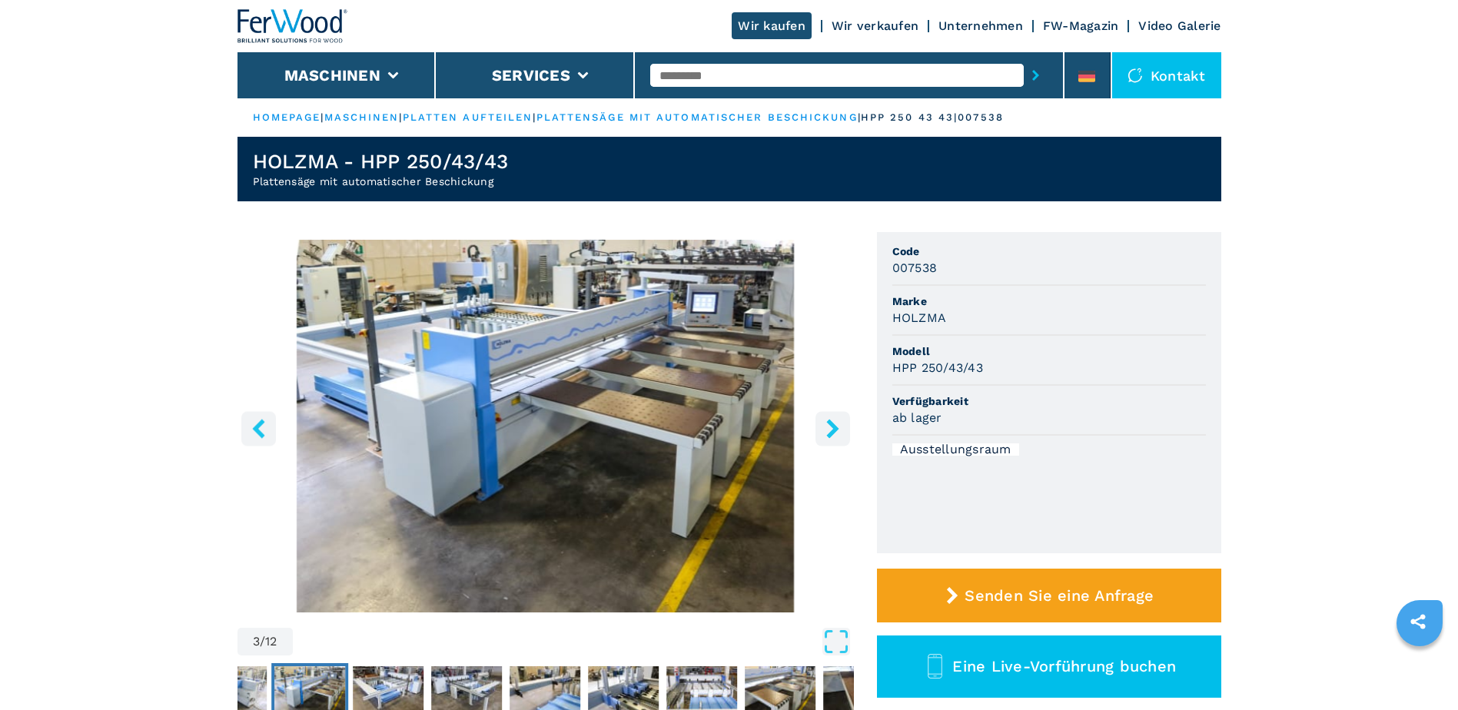
click at [821, 432] on button "right-button" at bounding box center [832, 428] width 35 height 35
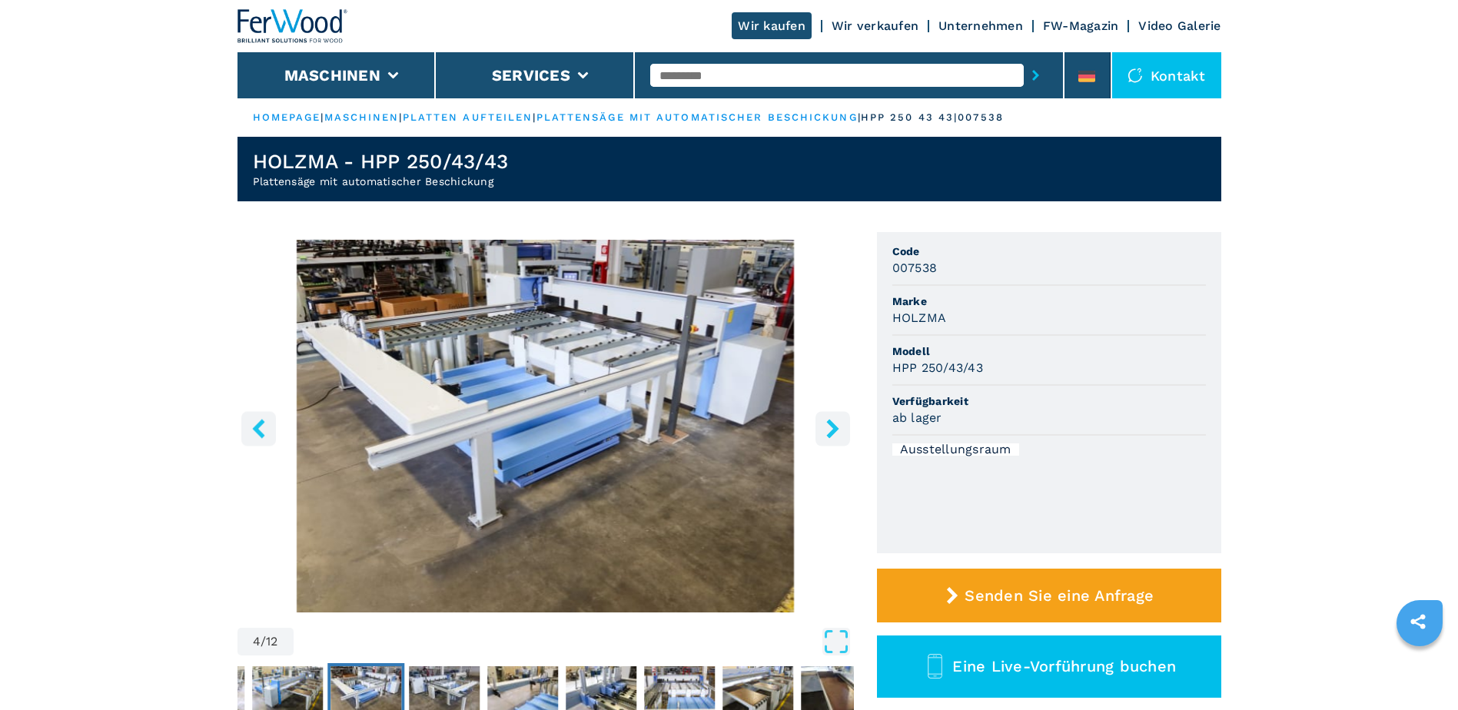
click at [821, 432] on button "right-button" at bounding box center [832, 428] width 35 height 35
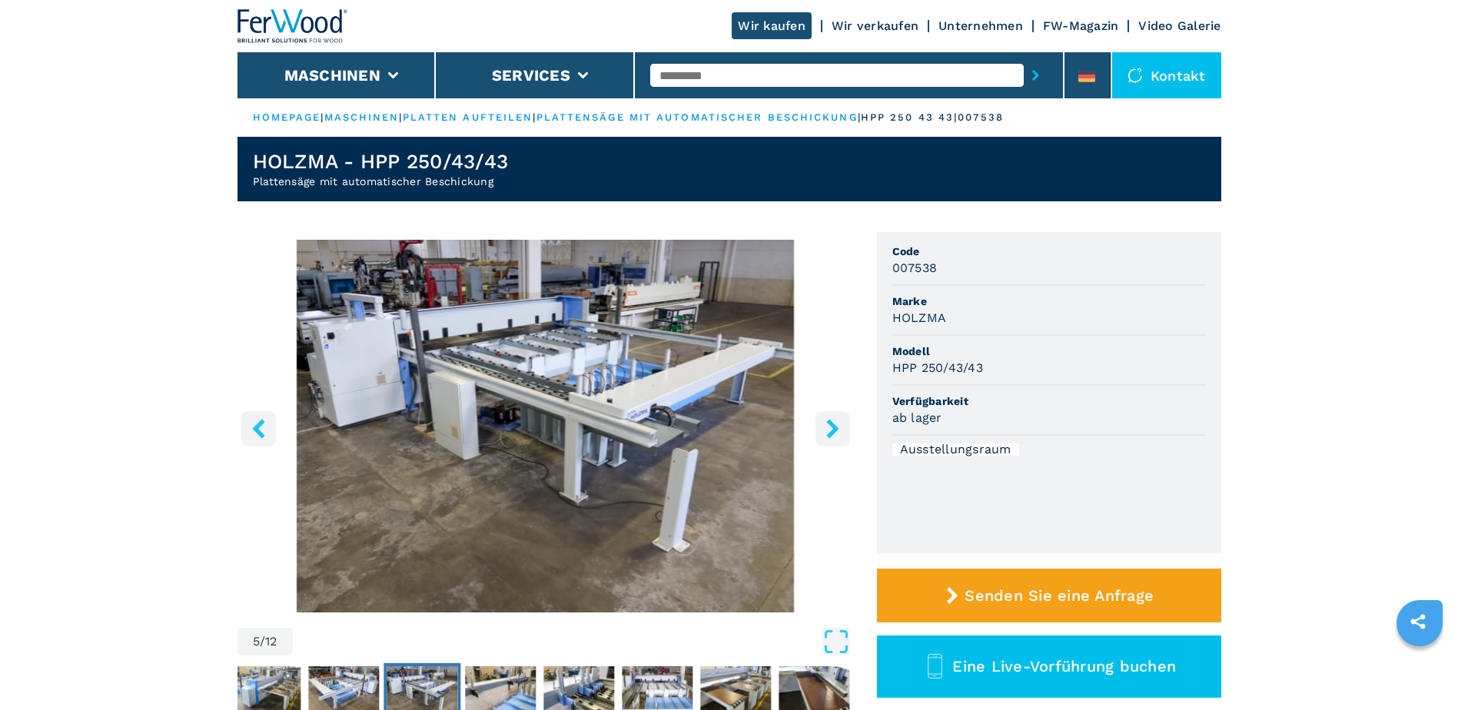
click at [821, 432] on button "right-button" at bounding box center [832, 428] width 35 height 35
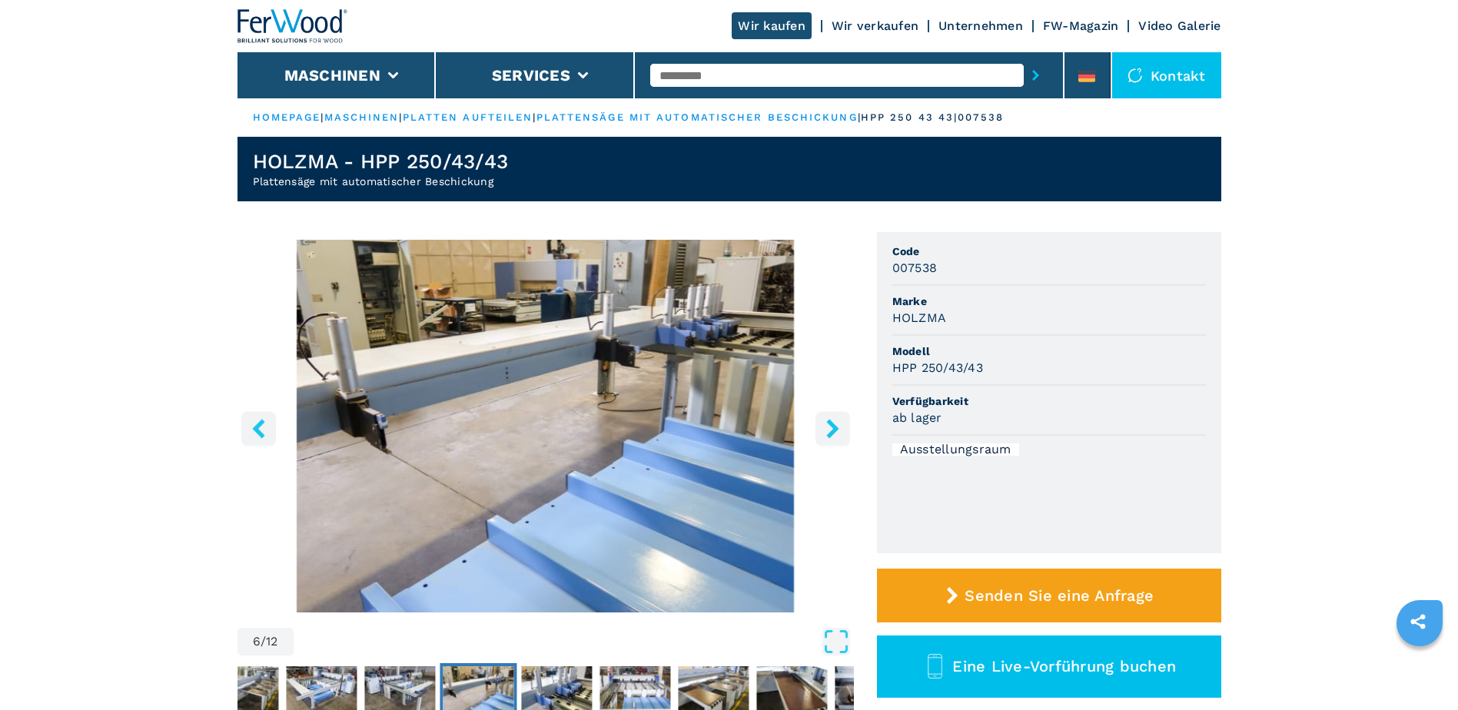
click at [821, 432] on button "right-button" at bounding box center [832, 428] width 35 height 35
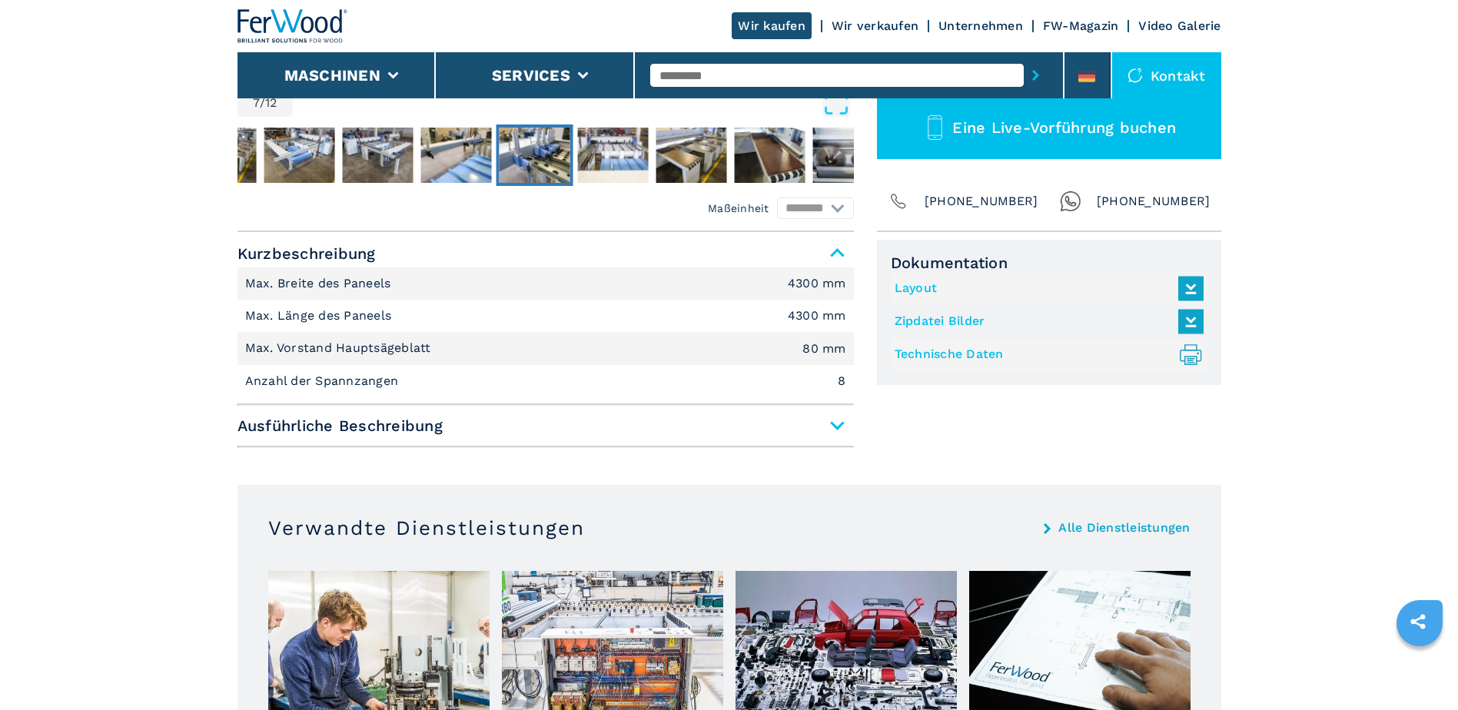
scroll to position [615, 0]
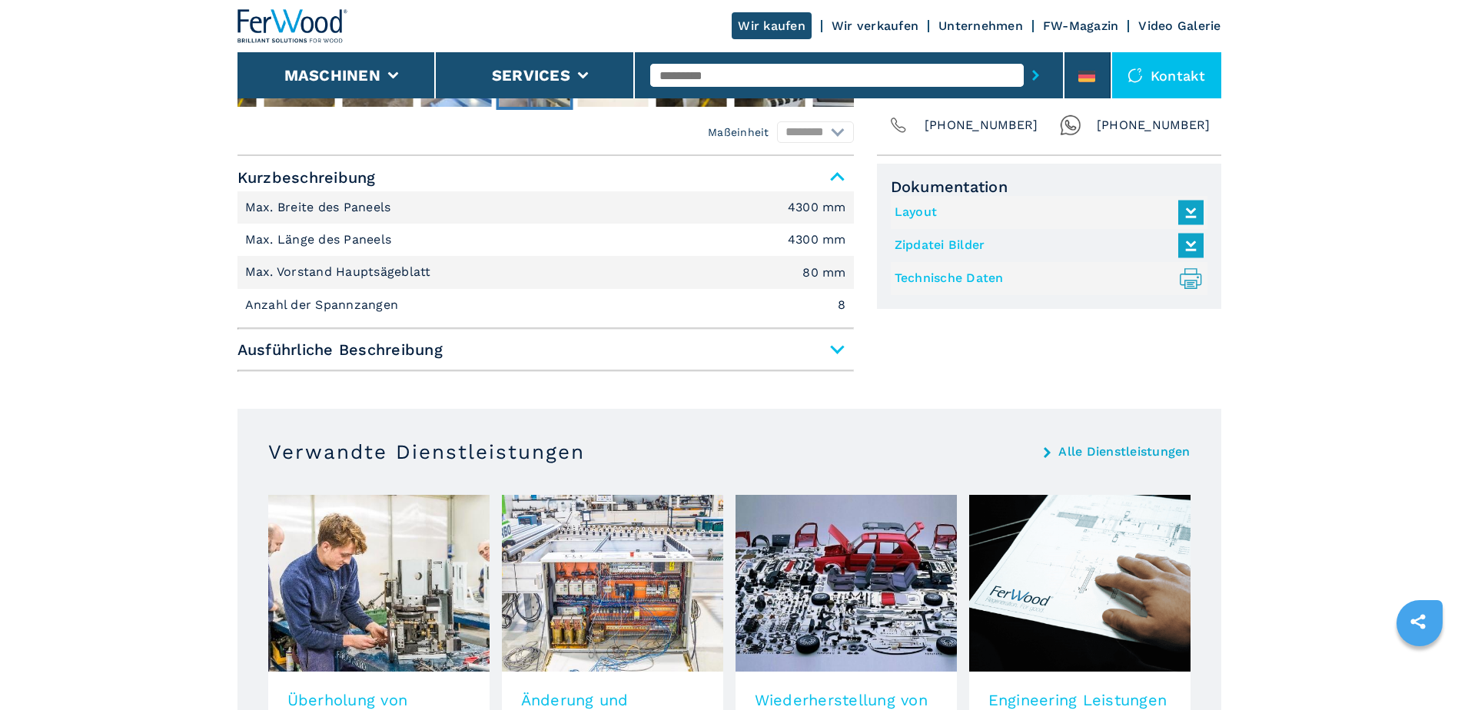
click at [832, 350] on span "Ausführliche Beschreibung" at bounding box center [545, 350] width 616 height 28
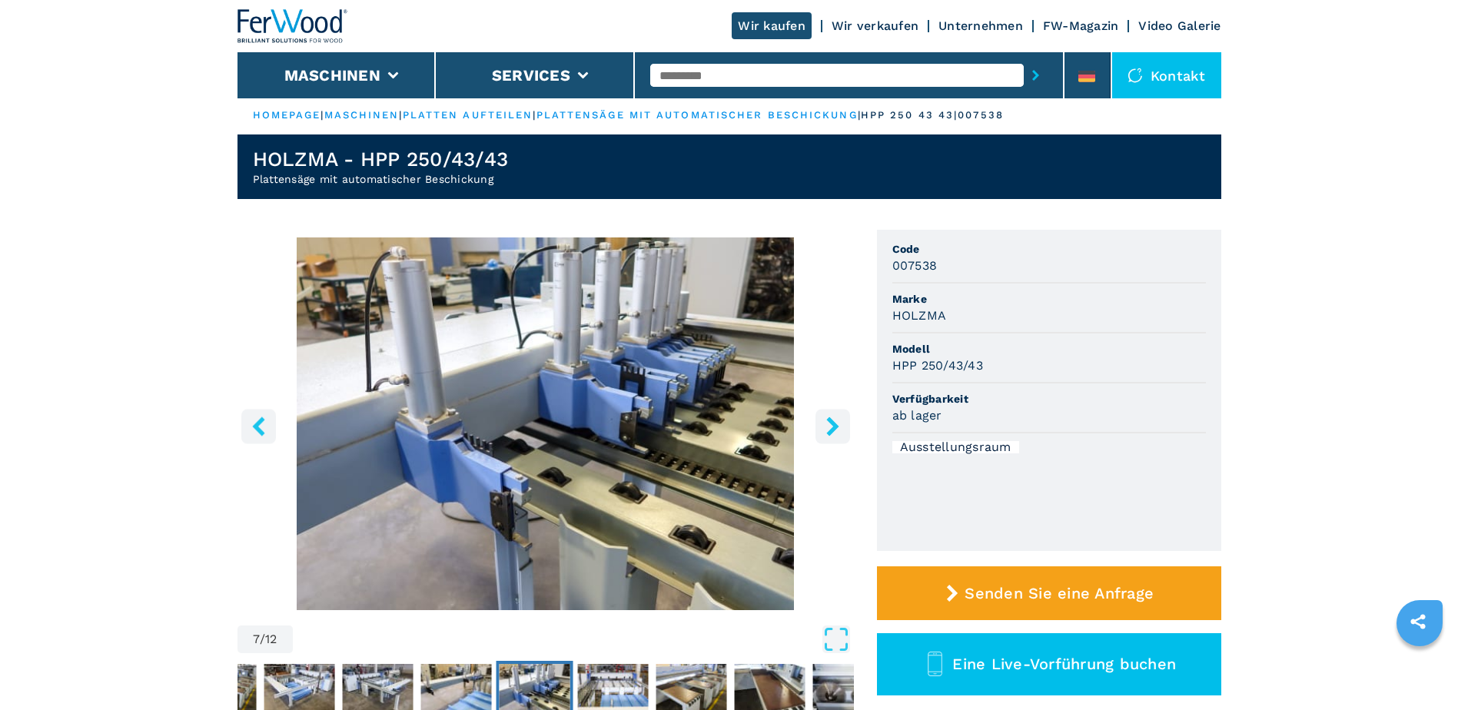
scroll to position [0, 0]
